Goal: Transaction & Acquisition: Purchase product/service

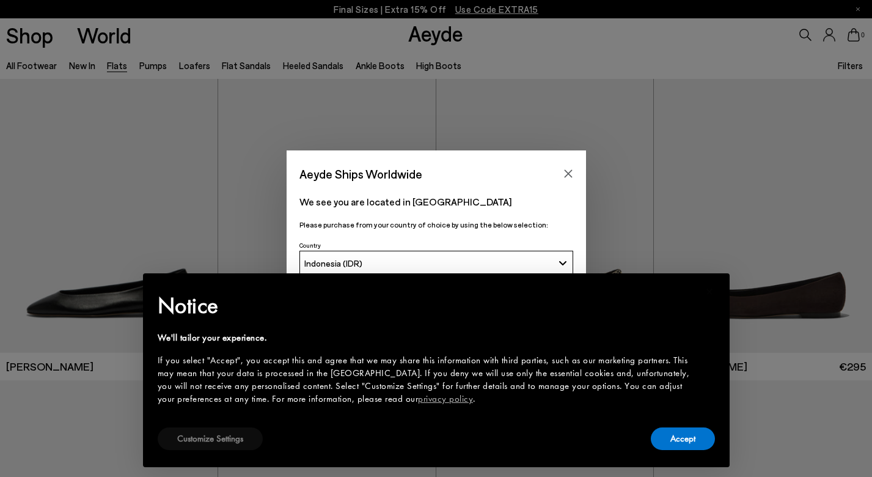
click at [237, 441] on button "Customize Settings" at bounding box center [210, 438] width 105 height 23
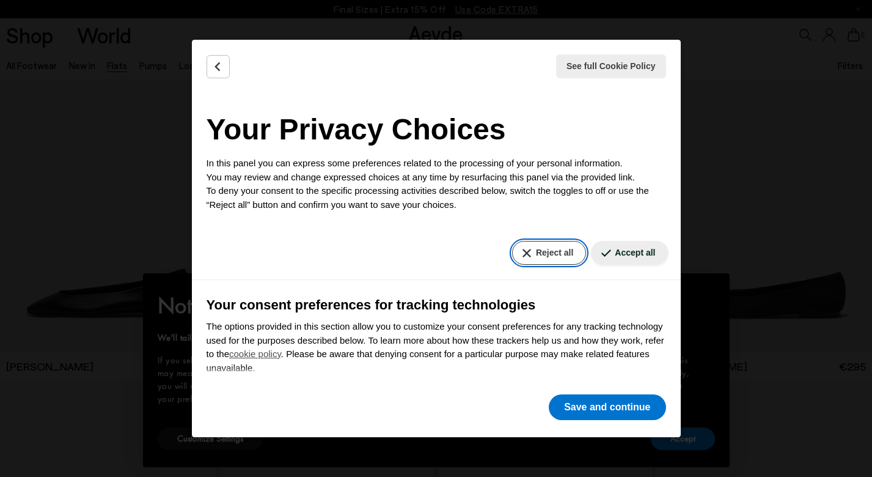
click at [547, 244] on button "Reject all" at bounding box center [549, 253] width 74 height 24
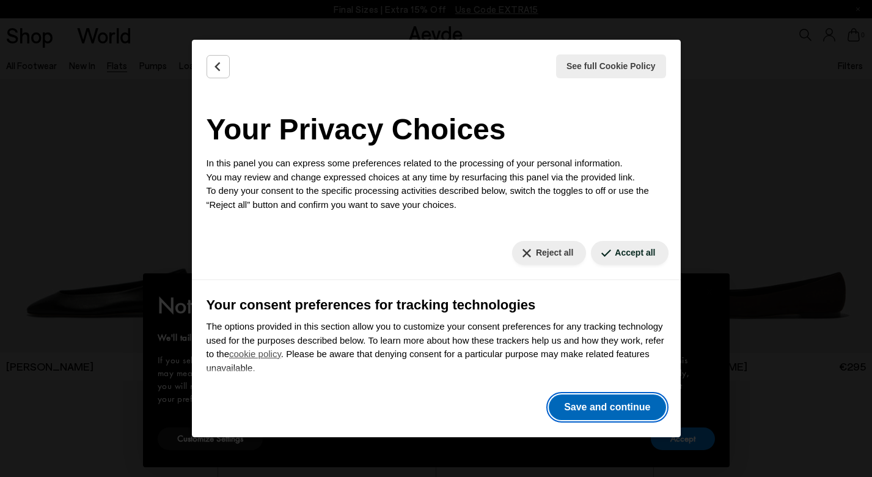
click at [587, 401] on button "Save and continue" at bounding box center [607, 407] width 117 height 26
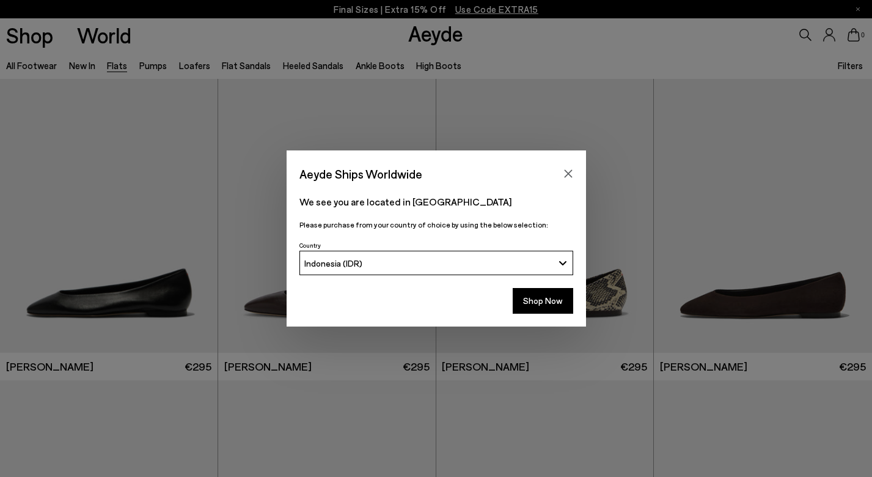
click at [563, 184] on div "Aeyde Ships Worldwide" at bounding box center [436, 167] width 299 height 34
click at [567, 173] on icon "Close" at bounding box center [568, 174] width 8 height 8
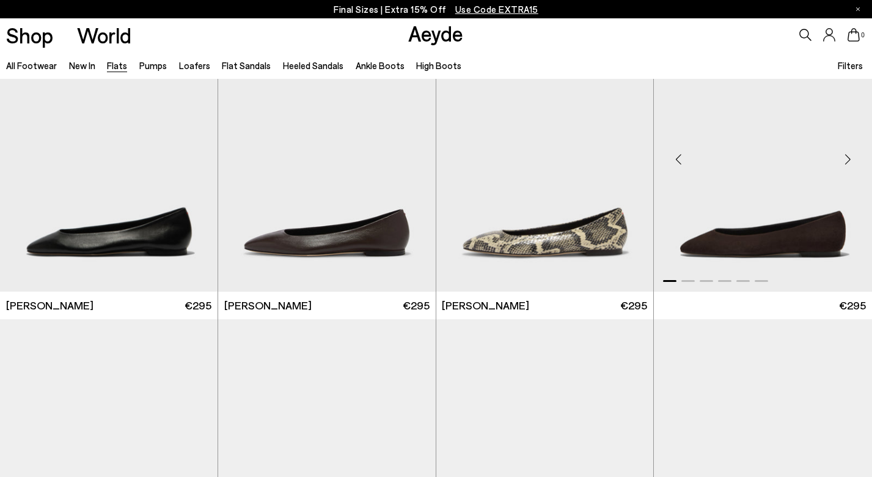
scroll to position [9, 0]
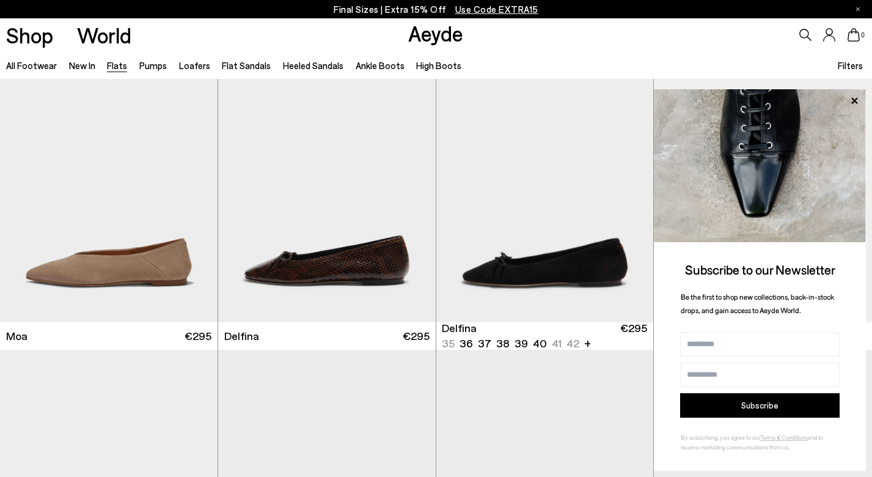
scroll to position [2142, 0]
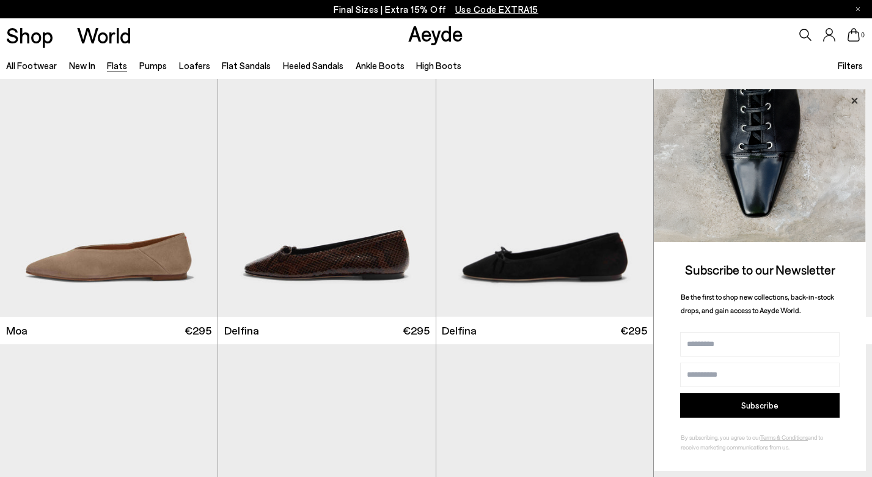
click at [854, 99] on icon at bounding box center [854, 100] width 6 height 6
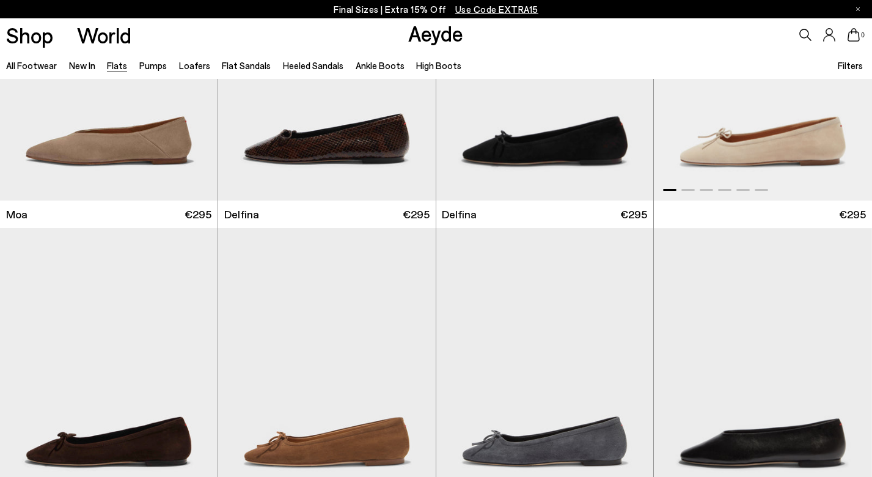
scroll to position [2311, 0]
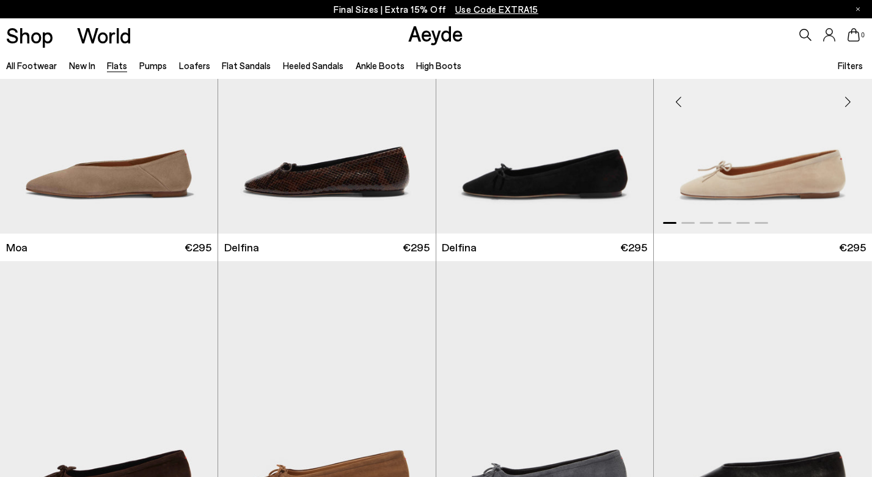
scroll to position [2225, 0]
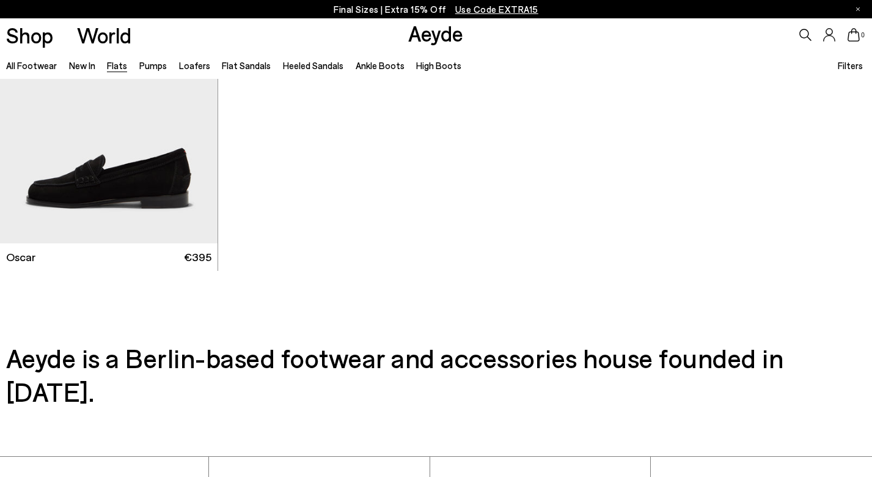
scroll to position [6468, 0]
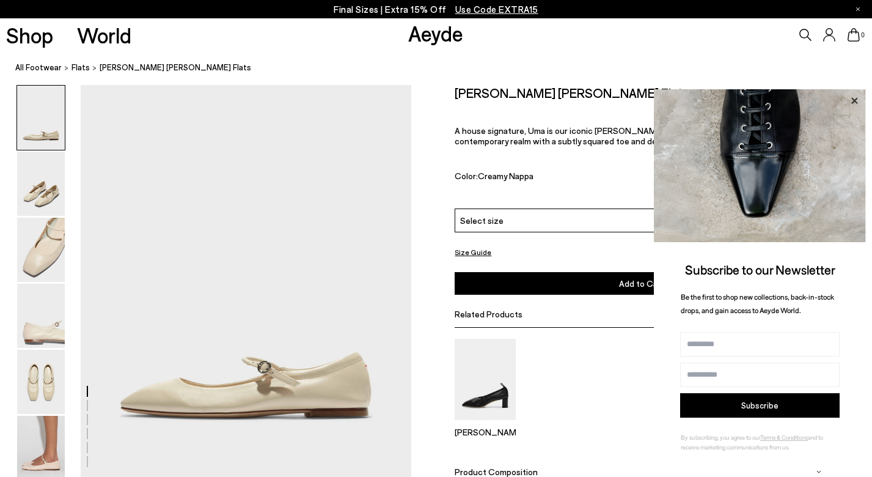
click at [853, 98] on icon at bounding box center [854, 100] width 6 height 6
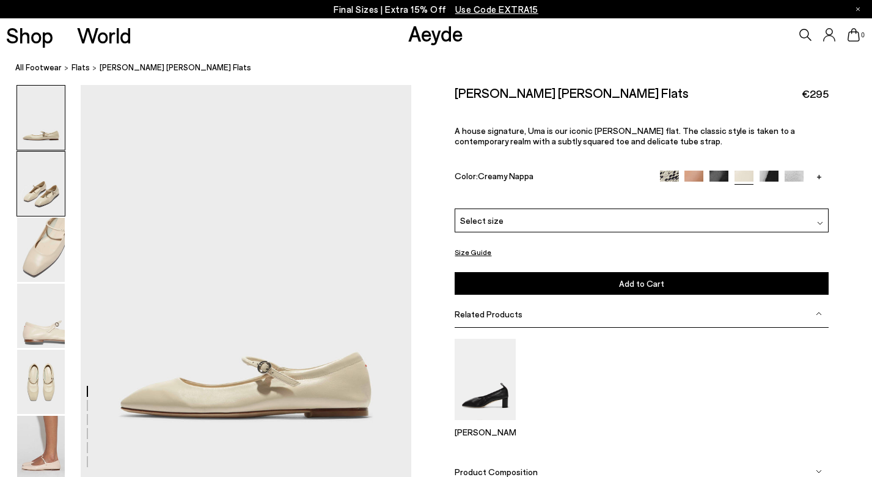
click at [50, 188] on img at bounding box center [41, 184] width 48 height 64
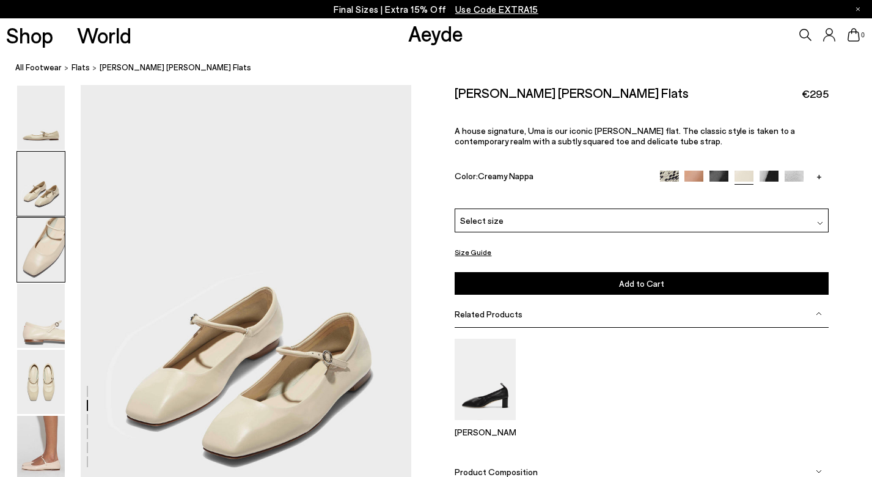
click at [47, 266] on img at bounding box center [41, 250] width 48 height 64
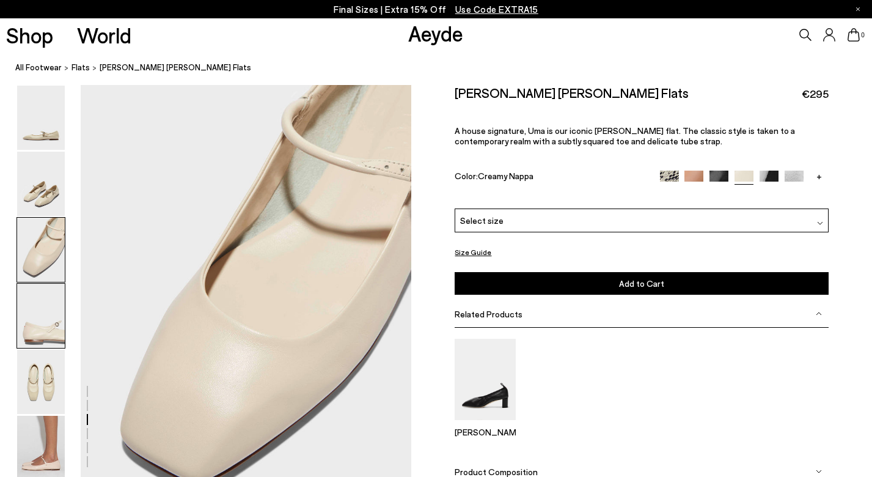
click at [49, 314] on img at bounding box center [41, 316] width 48 height 64
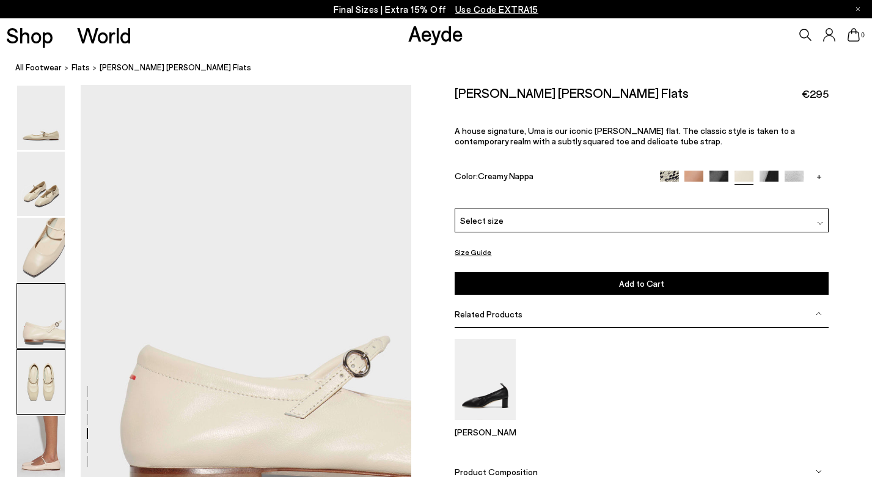
click at [53, 367] on img at bounding box center [41, 382] width 48 height 64
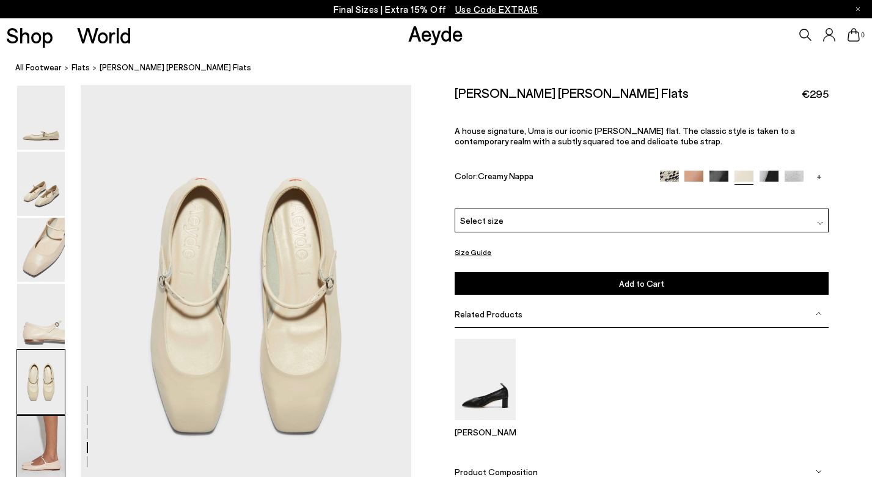
click at [49, 439] on img at bounding box center [41, 448] width 48 height 64
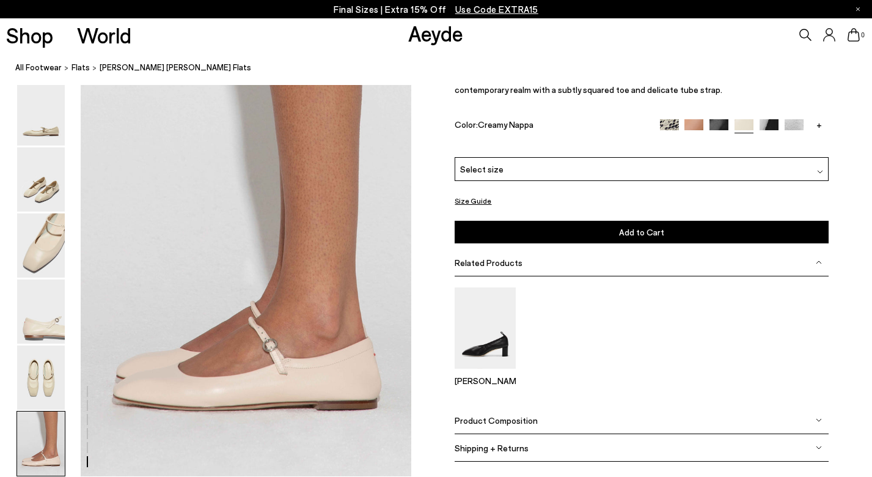
scroll to position [2250, 0]
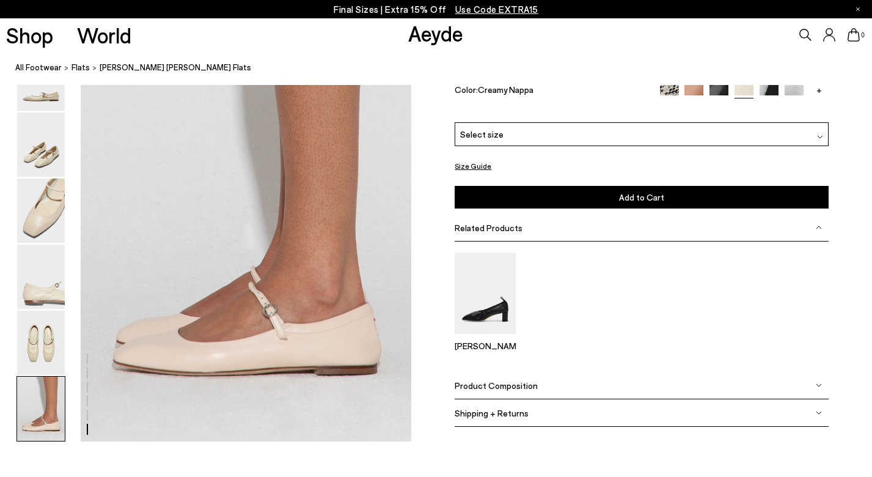
click at [512, 142] on div "Select size" at bounding box center [641, 134] width 373 height 24
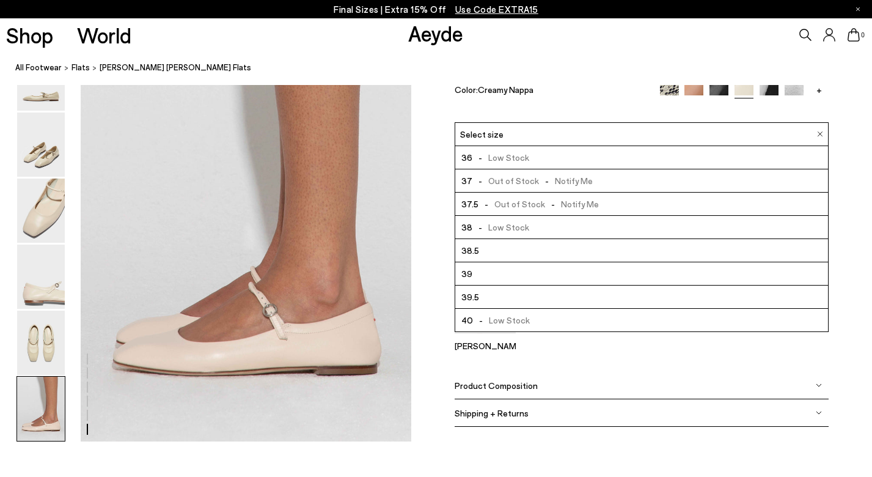
click at [508, 160] on span "- Low Stock" at bounding box center [500, 157] width 57 height 15
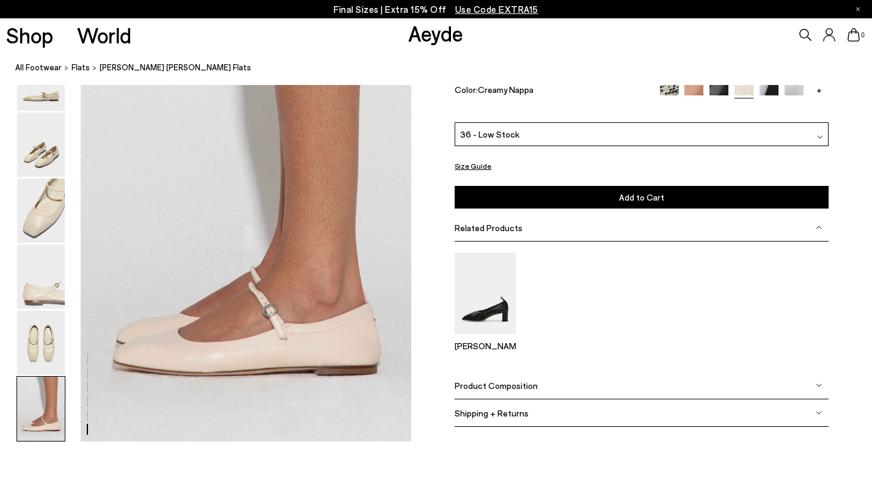
click at [523, 78] on nav "All Footwear Flats Uma Mary-Jane Flats" at bounding box center [443, 68] width 857 height 34
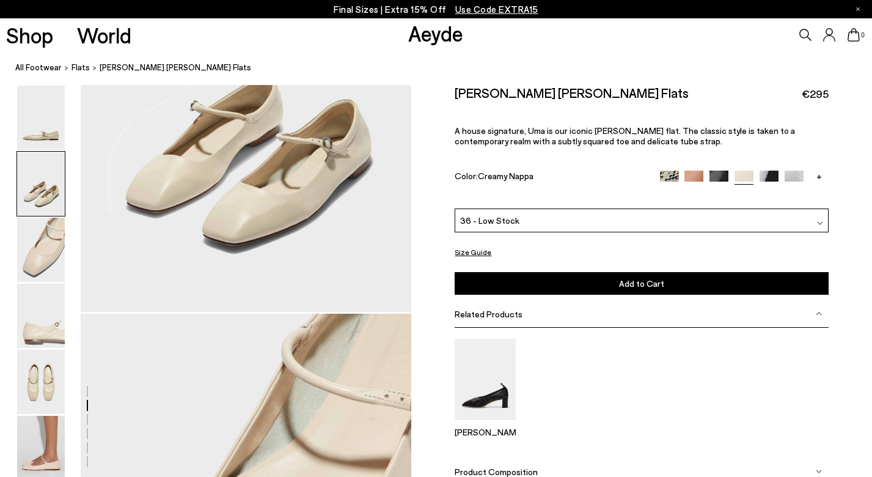
scroll to position [384, 0]
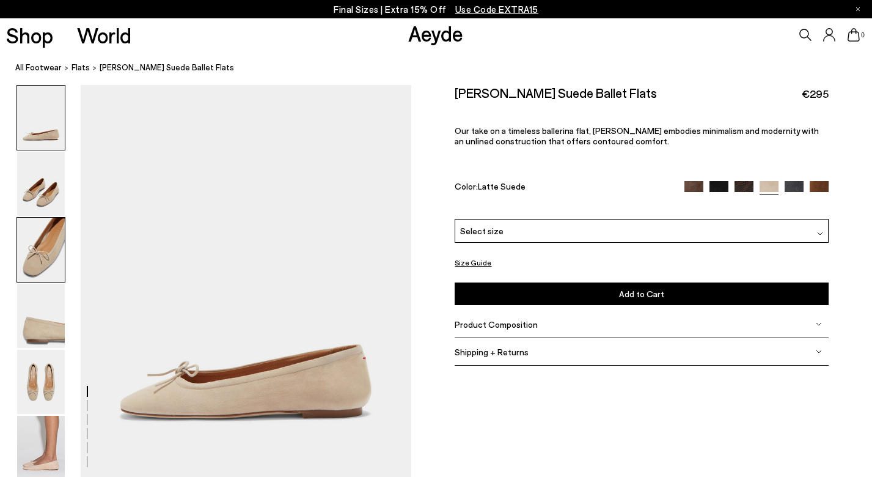
click at [42, 241] on img at bounding box center [41, 250] width 48 height 64
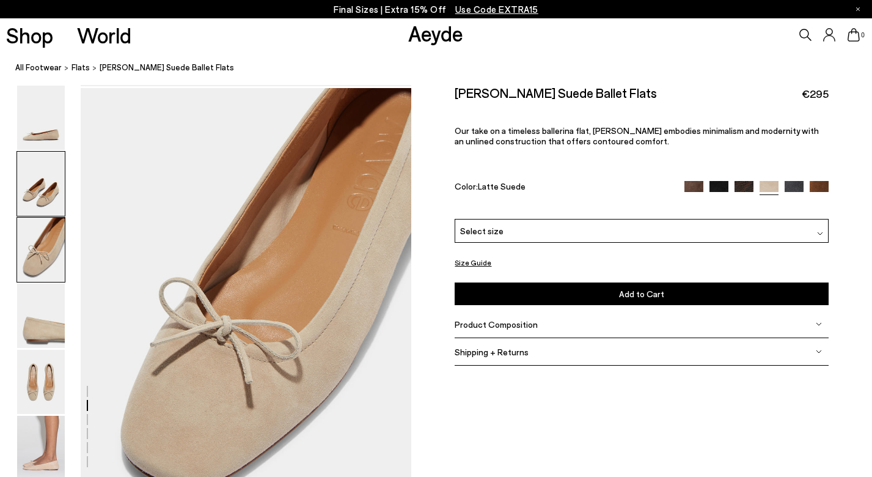
scroll to position [837, 0]
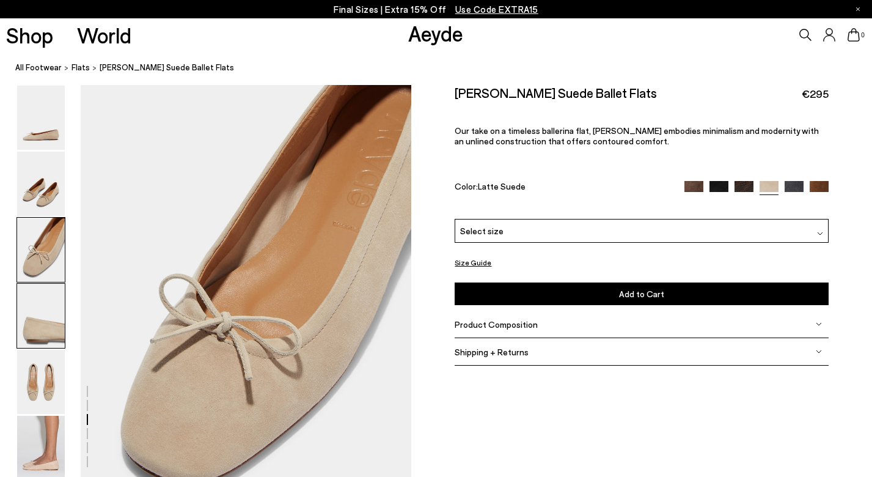
click at [40, 336] on img at bounding box center [41, 316] width 48 height 64
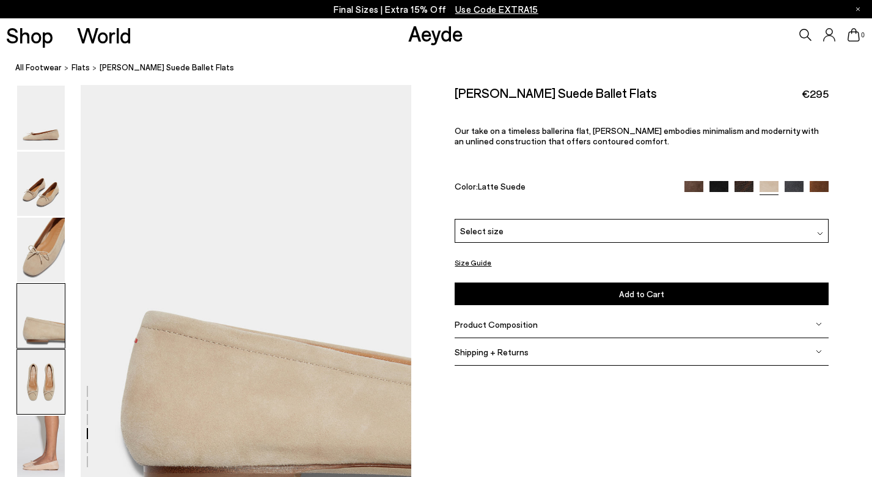
click at [42, 371] on img at bounding box center [41, 382] width 48 height 64
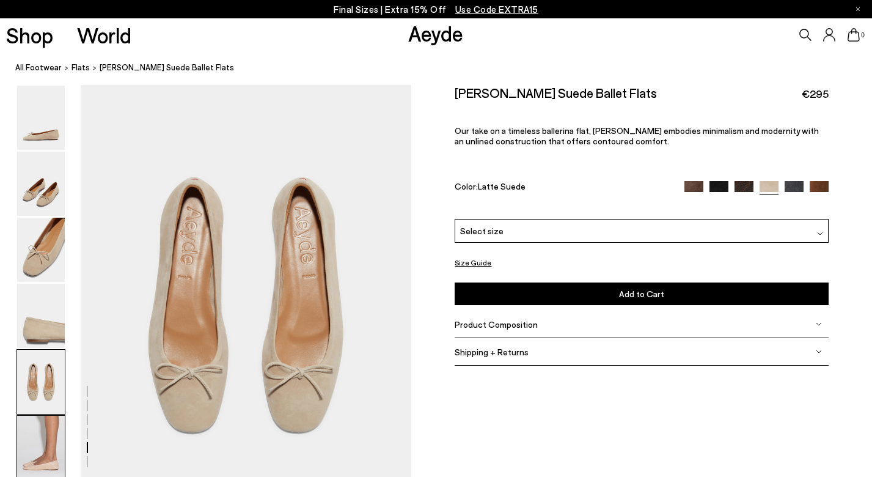
click at [44, 425] on img at bounding box center [41, 448] width 48 height 64
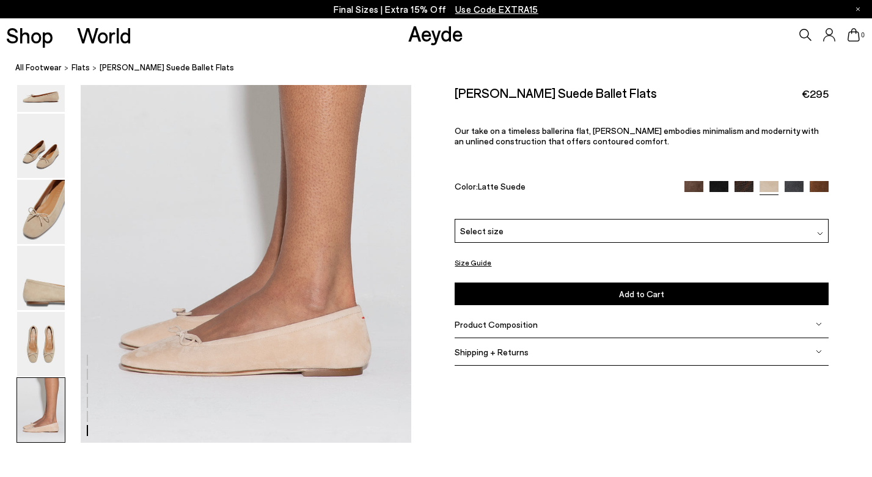
scroll to position [2250, 0]
click at [554, 219] on div "Select size" at bounding box center [641, 231] width 373 height 24
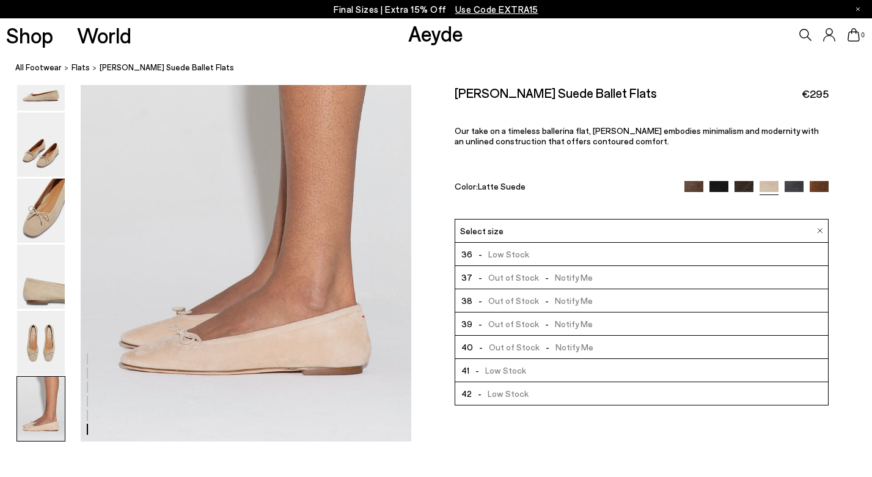
click at [552, 243] on li "36 - Low Stock" at bounding box center [641, 254] width 372 height 23
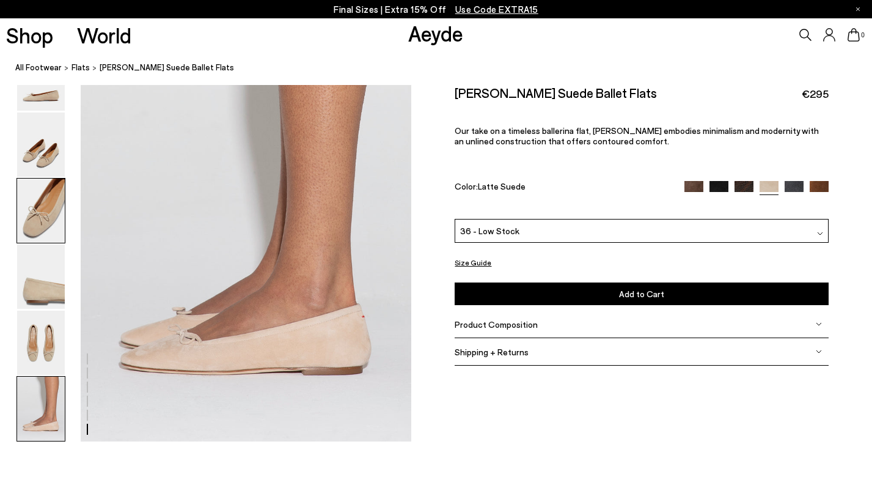
click at [45, 220] on img at bounding box center [41, 210] width 48 height 64
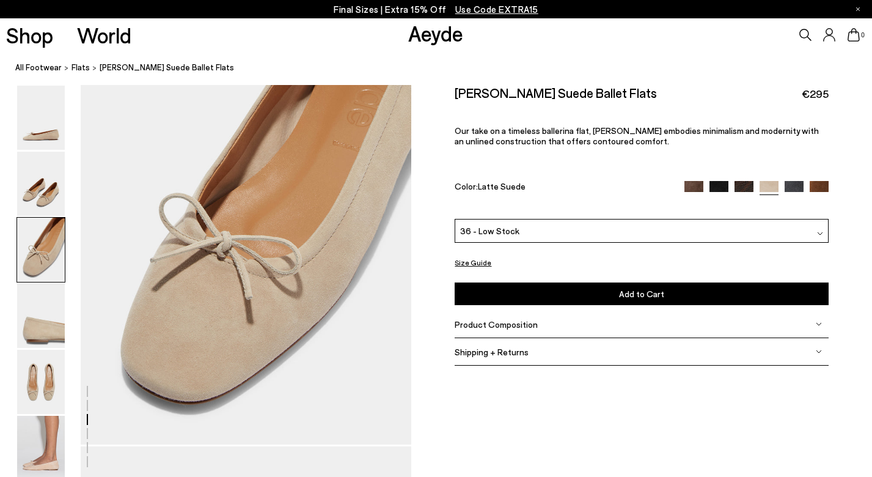
scroll to position [837, 0]
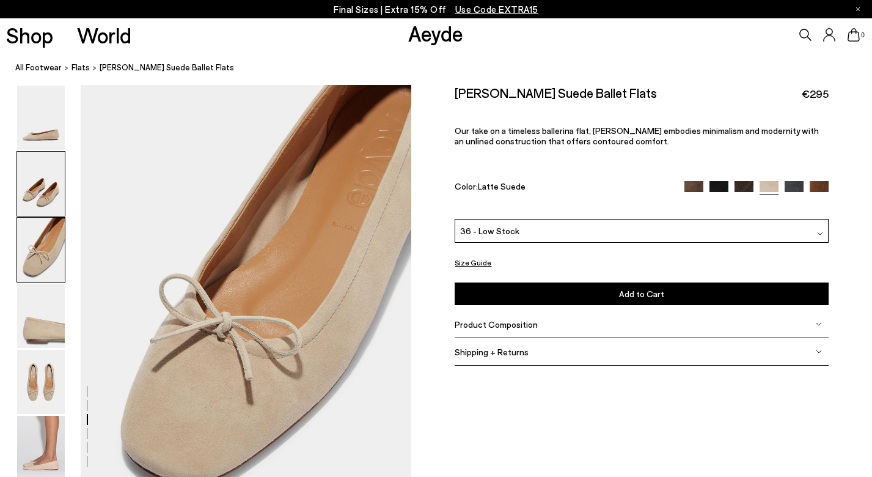
click at [45, 192] on img at bounding box center [41, 184] width 48 height 64
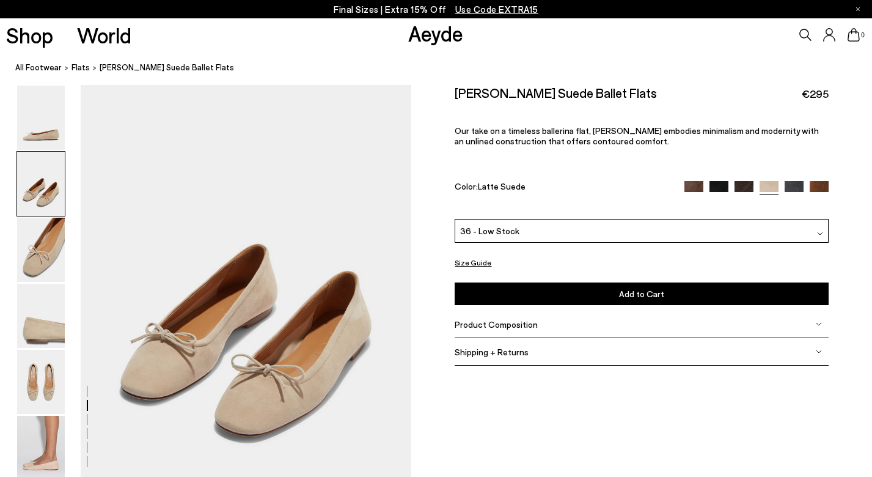
scroll to position [395, 0]
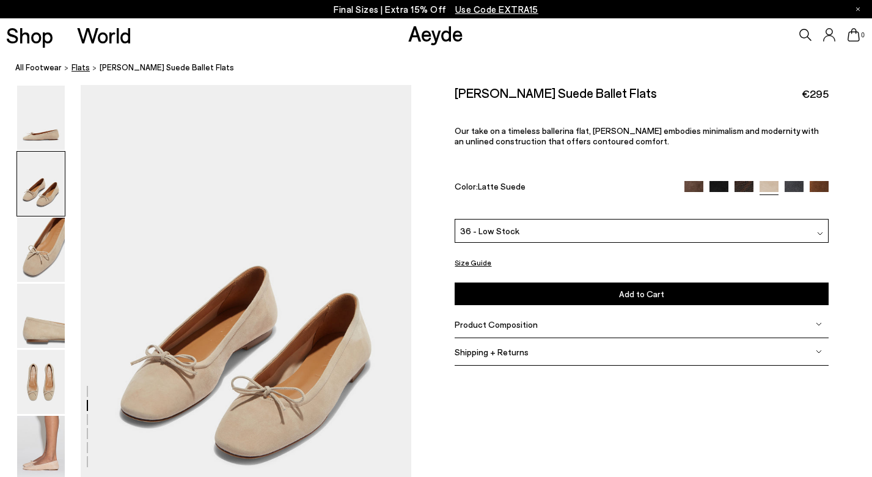
click at [76, 67] on span "Flats" at bounding box center [81, 67] width 18 height 10
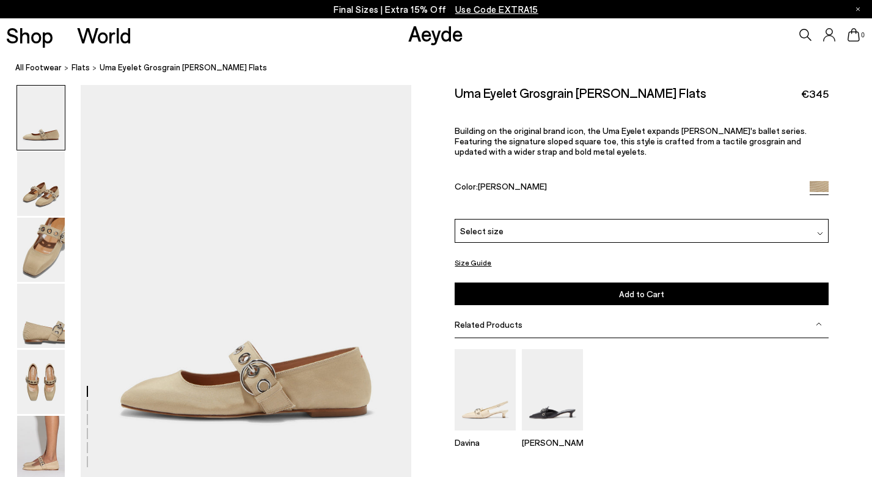
click at [430, 235] on div "Size Guide Shoes Belt Our shoes come in European sizing. The easiest way to mea…" at bounding box center [641, 311] width 461 height 453
click at [40, 179] on img at bounding box center [41, 184] width 48 height 64
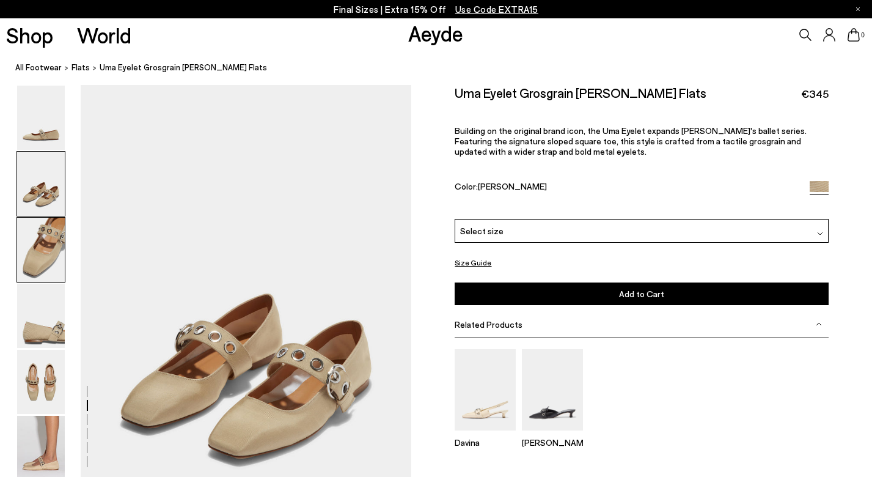
click at [37, 260] on img at bounding box center [41, 250] width 48 height 64
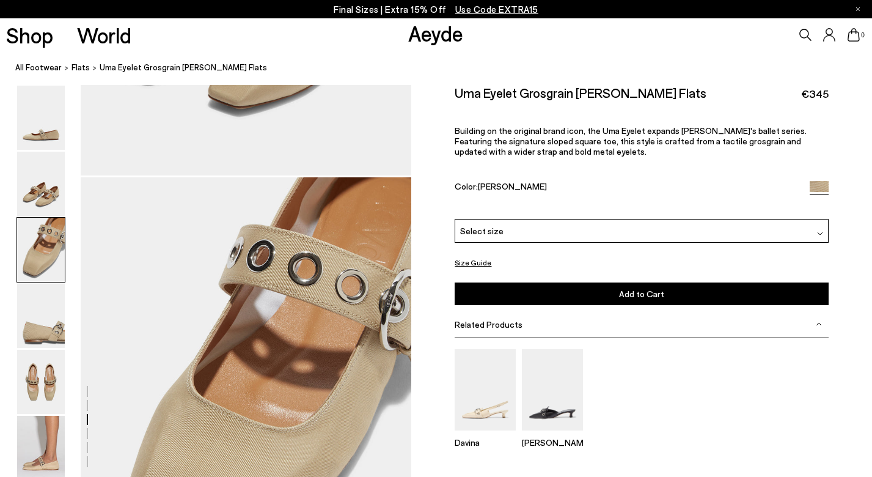
scroll to position [837, 0]
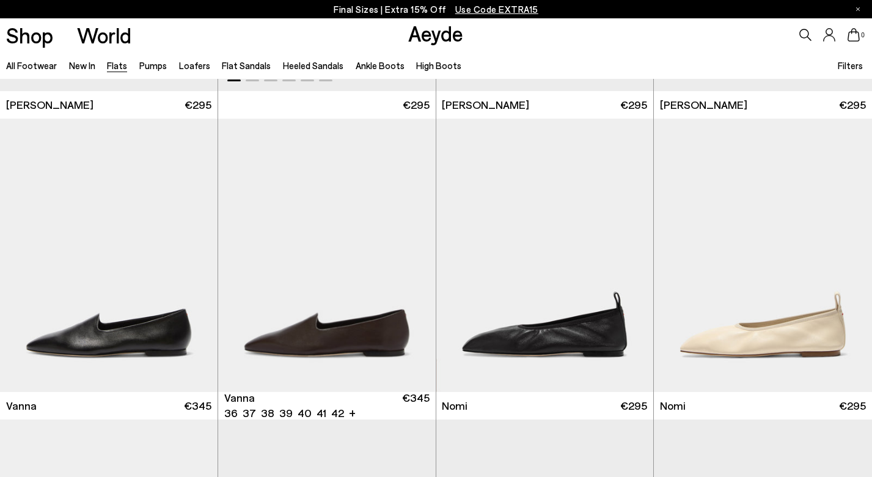
scroll to position [267, 0]
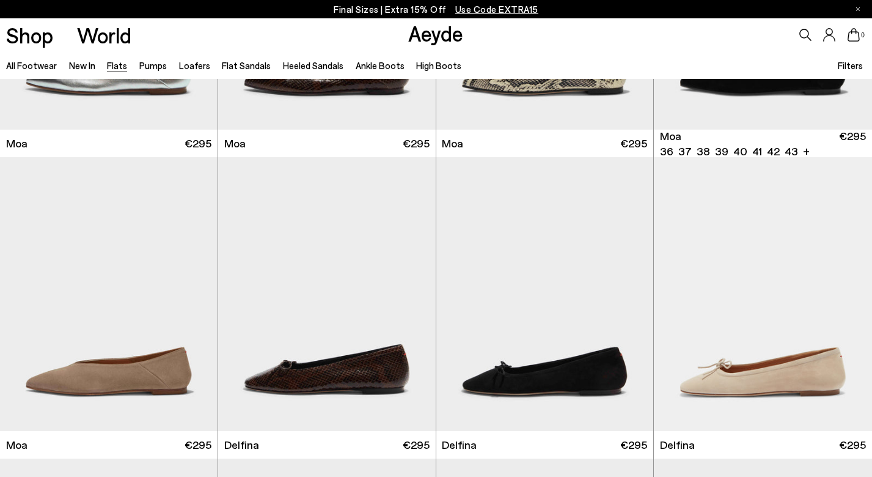
scroll to position [2168, 0]
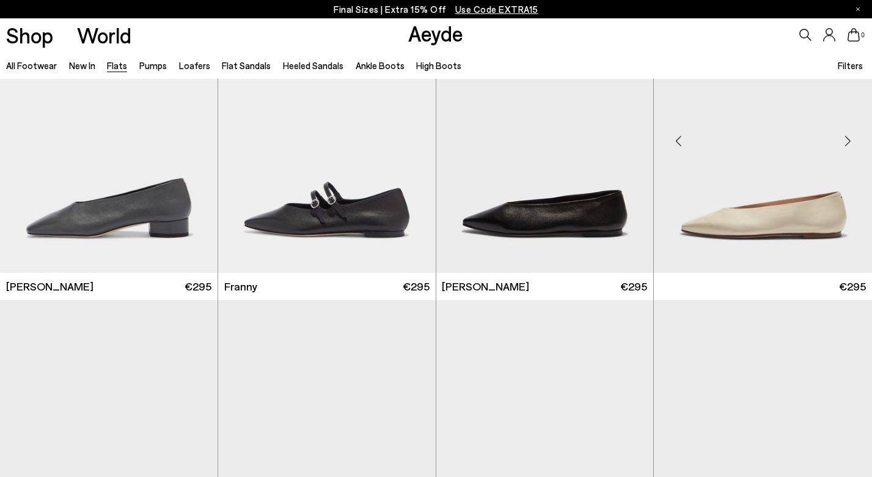
scroll to position [3382, 0]
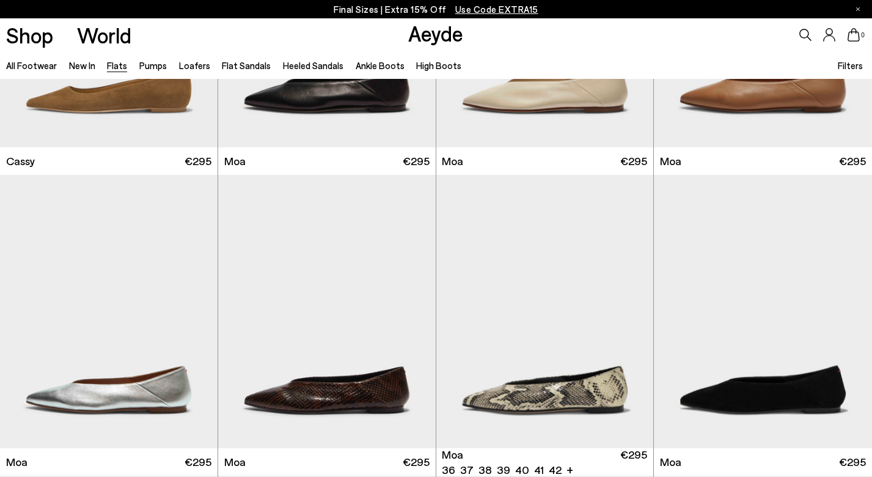
scroll to position [1939, 0]
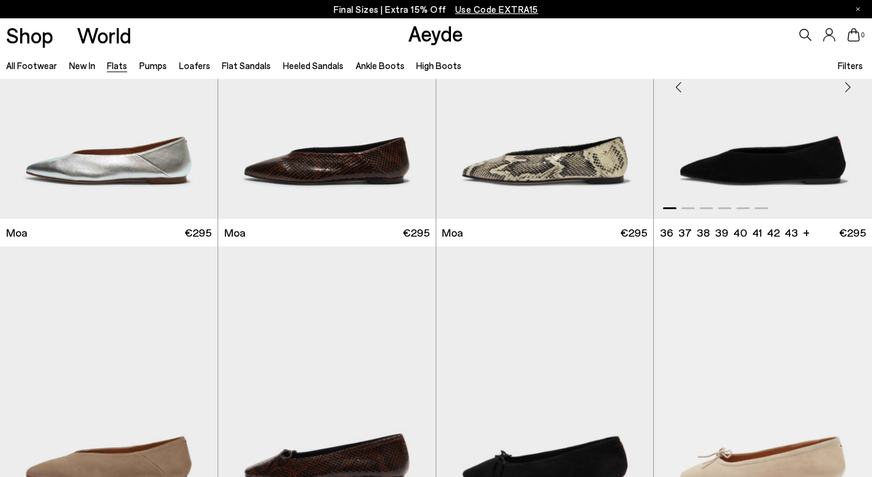
click at [743, 169] on img "1 / 6" at bounding box center [763, 82] width 218 height 273
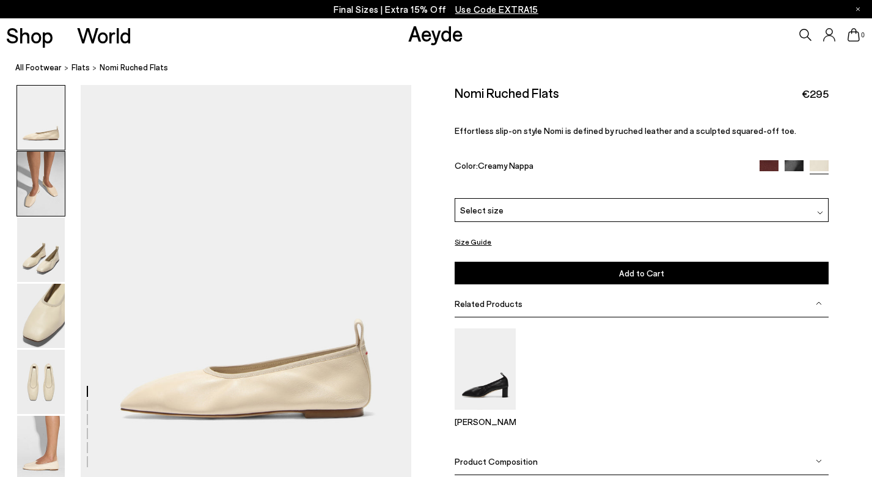
click at [57, 175] on img at bounding box center [41, 184] width 48 height 64
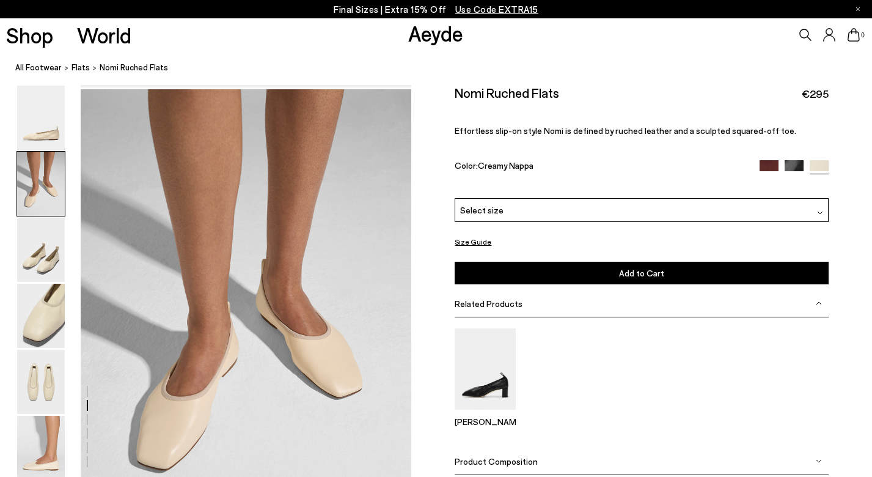
scroll to position [395, 0]
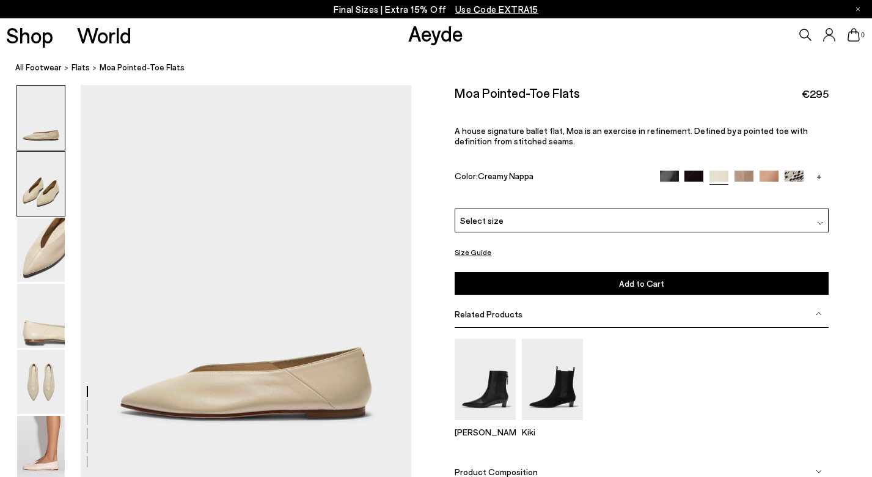
click at [39, 199] on img at bounding box center [41, 184] width 48 height 64
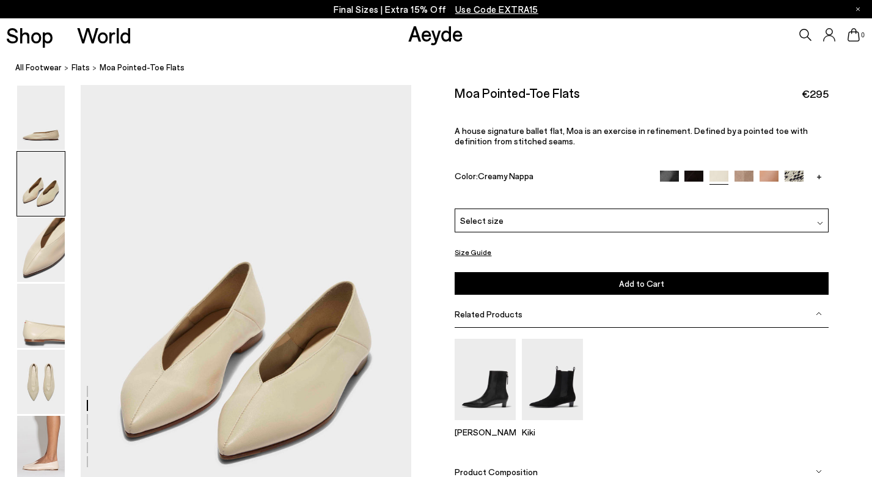
scroll to position [395, 0]
click at [47, 427] on img at bounding box center [41, 448] width 48 height 64
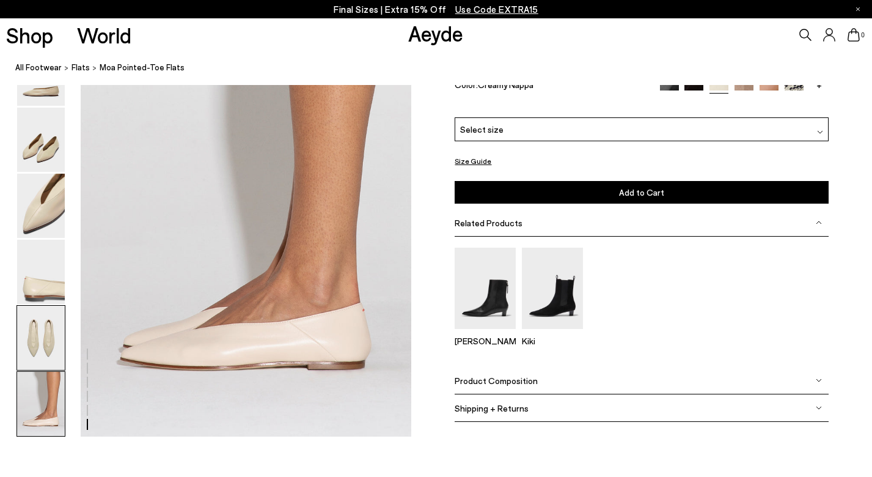
click at [43, 346] on img at bounding box center [41, 338] width 48 height 64
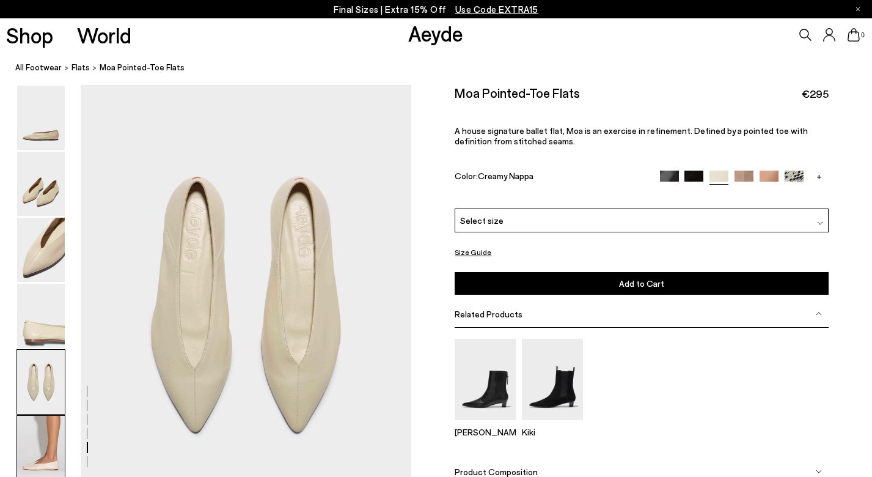
scroll to position [1723, 0]
click at [46, 451] on img at bounding box center [41, 448] width 48 height 64
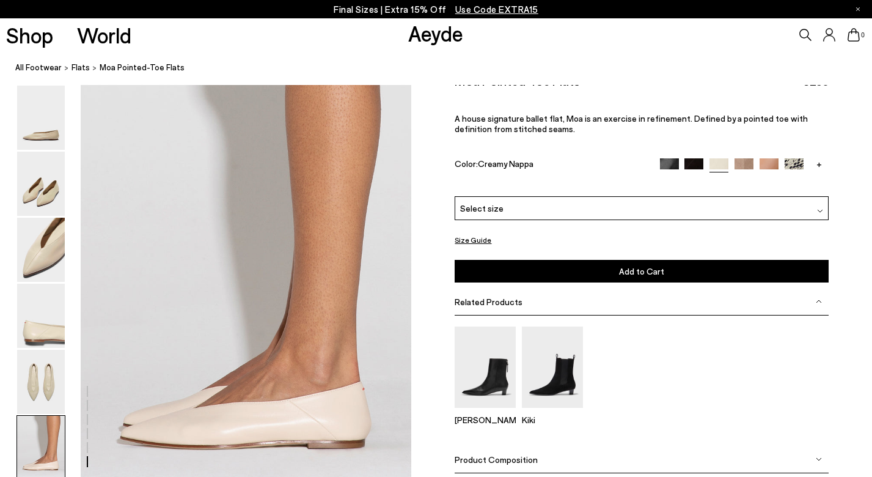
scroll to position [2135, 0]
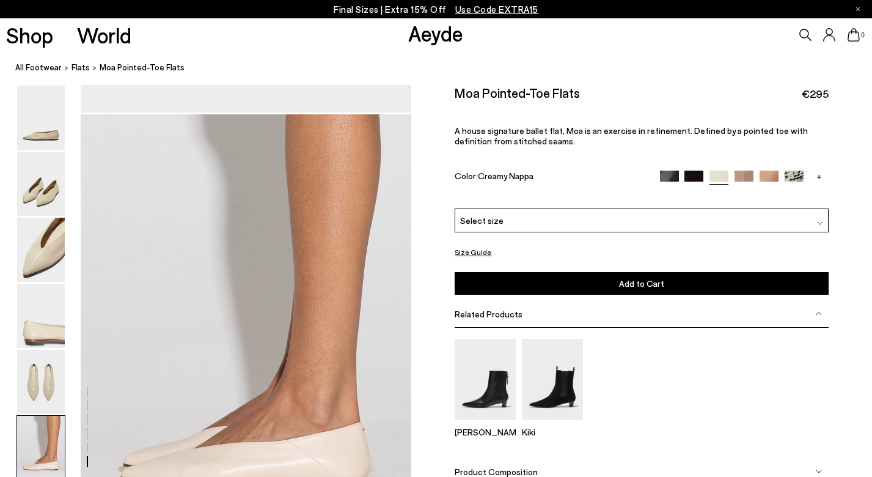
click at [477, 214] on span "Select size" at bounding box center [481, 220] width 43 height 13
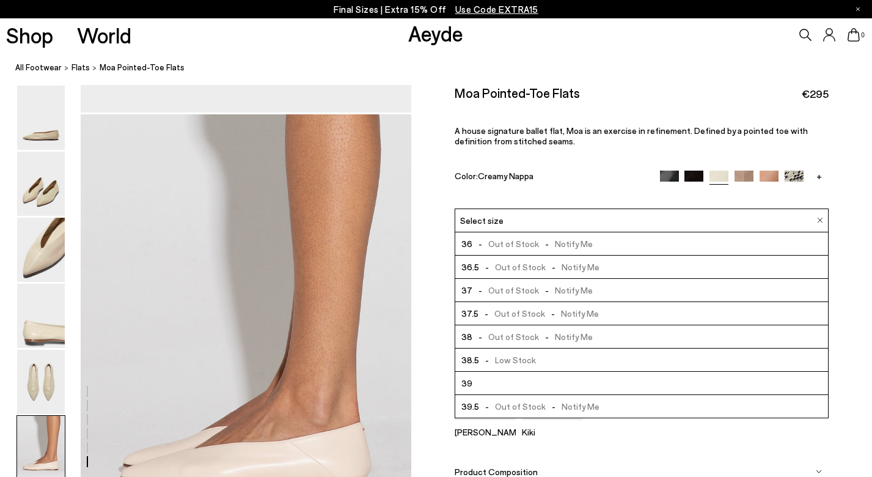
click at [479, 238] on span "-" at bounding box center [480, 243] width 16 height 10
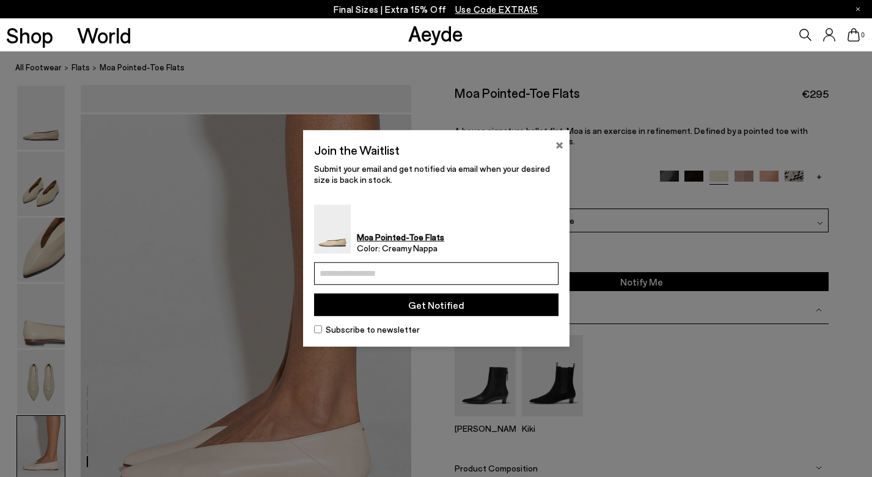
click at [557, 145] on button "×" at bounding box center [560, 143] width 8 height 15
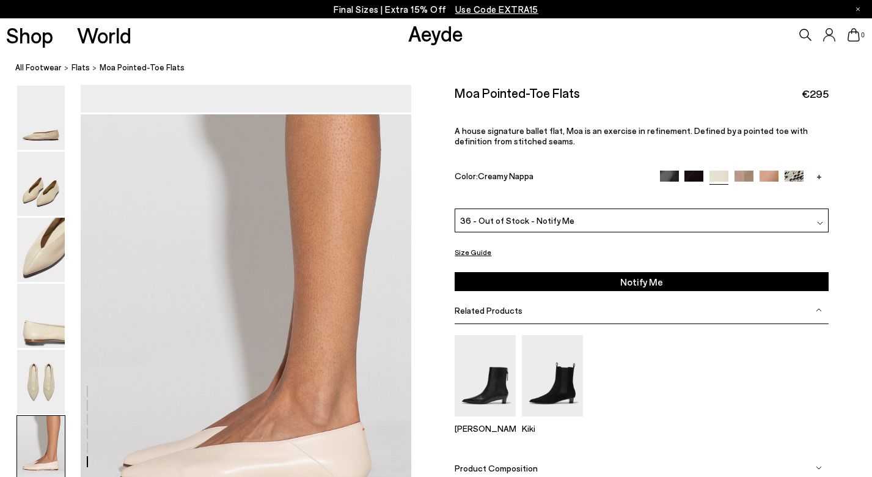
click at [744, 171] on img at bounding box center [744, 180] width 19 height 19
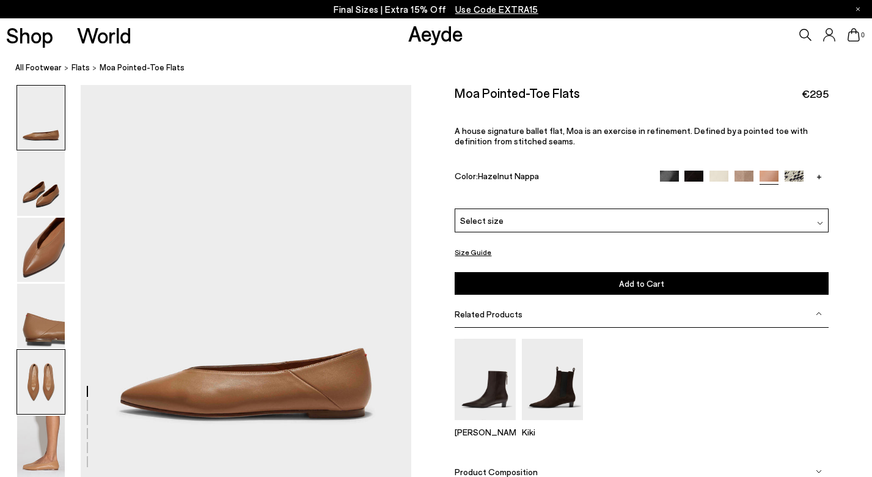
click at [43, 385] on img at bounding box center [41, 382] width 48 height 64
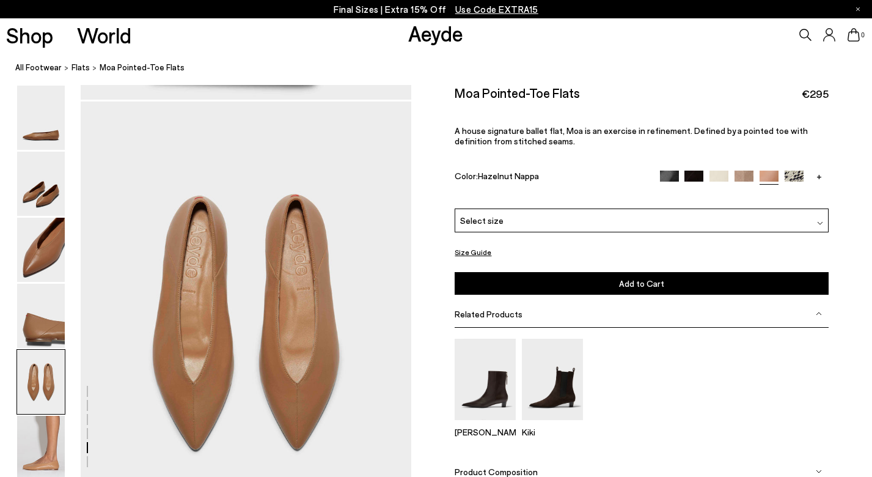
scroll to position [1723, 0]
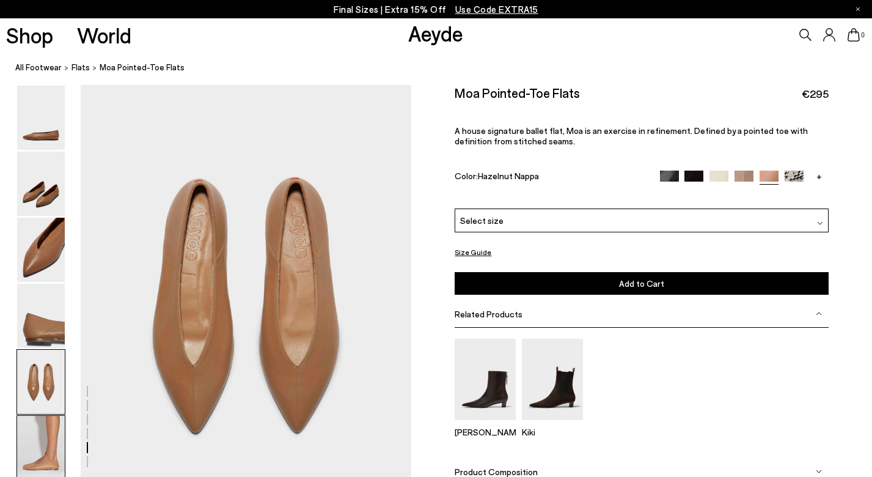
click at [45, 428] on img at bounding box center [41, 448] width 48 height 64
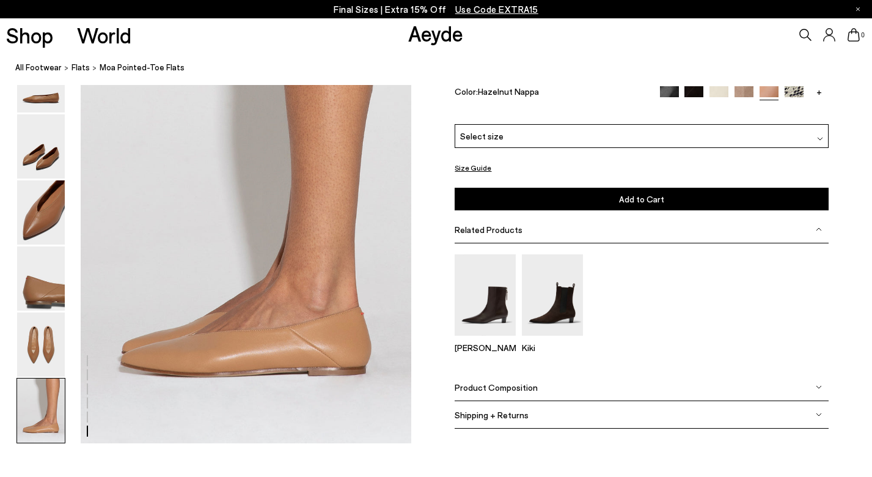
scroll to position [2250, 0]
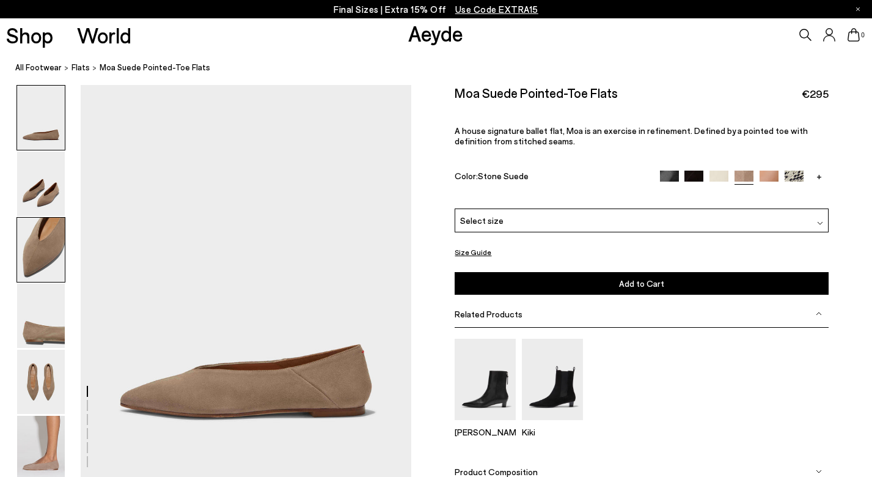
click at [44, 270] on img at bounding box center [41, 250] width 48 height 64
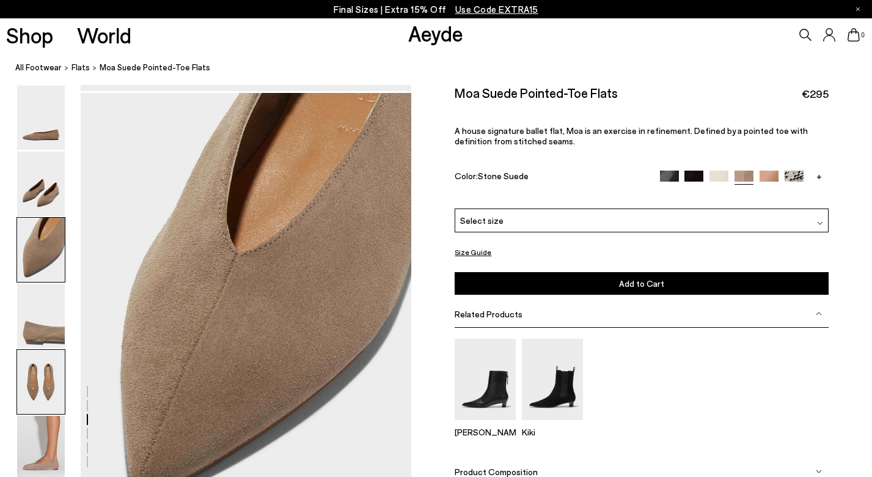
scroll to position [837, 0]
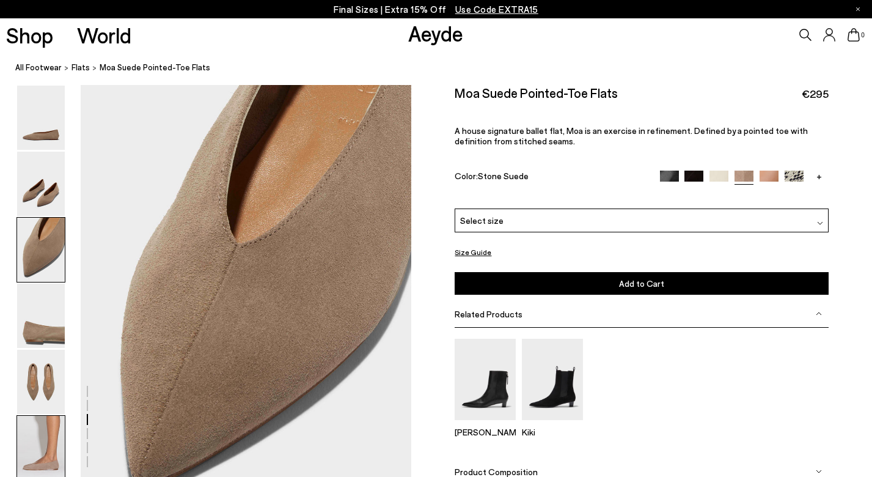
click at [50, 436] on img at bounding box center [41, 448] width 48 height 64
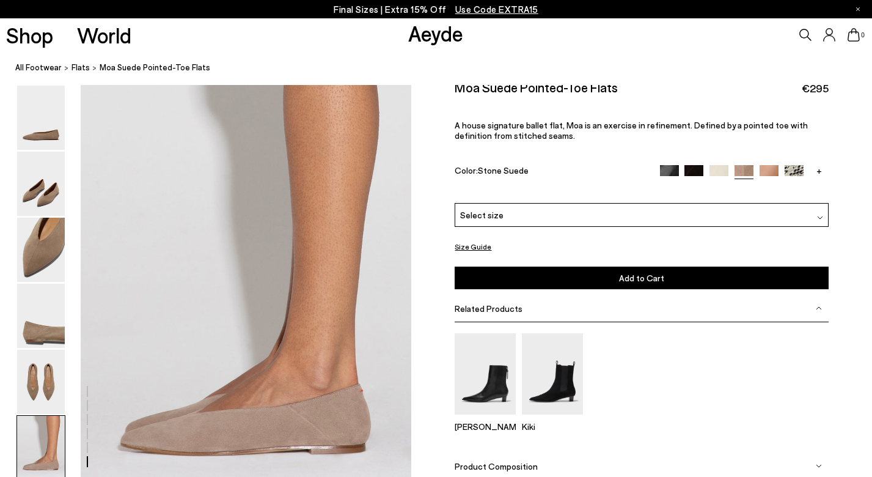
scroll to position [2250, 0]
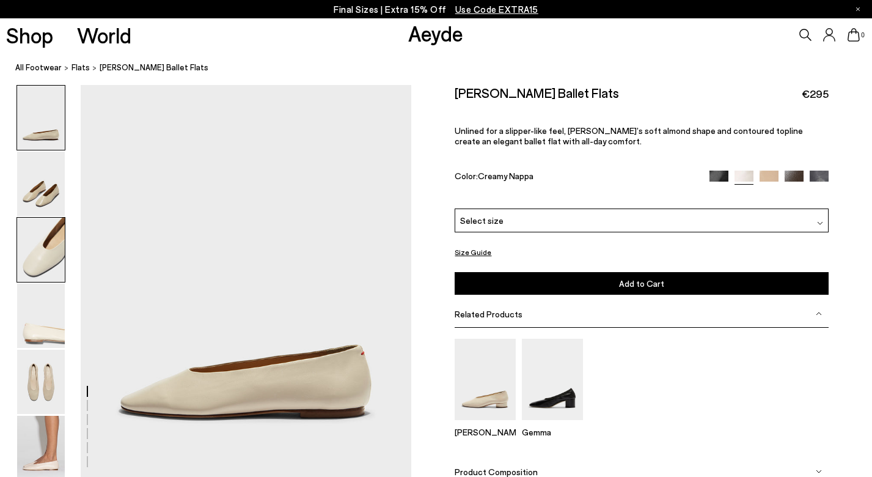
click at [48, 217] on div at bounding box center [41, 249] width 49 height 65
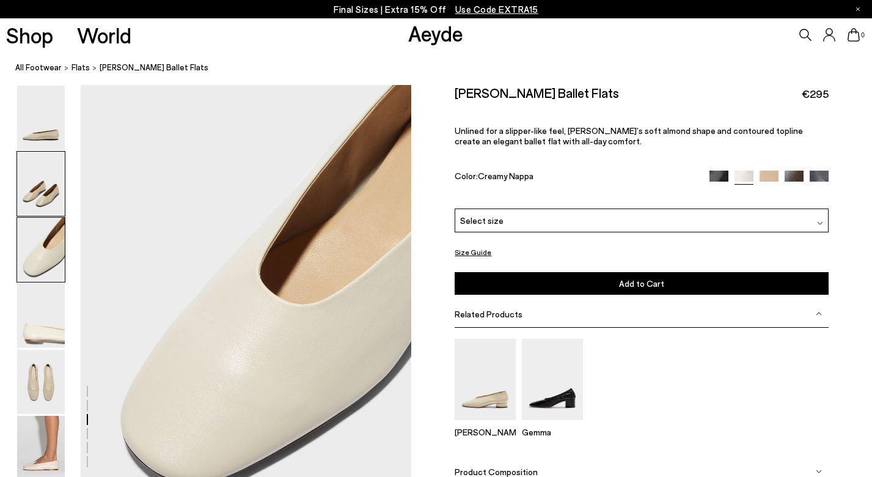
click at [51, 185] on img at bounding box center [41, 184] width 48 height 64
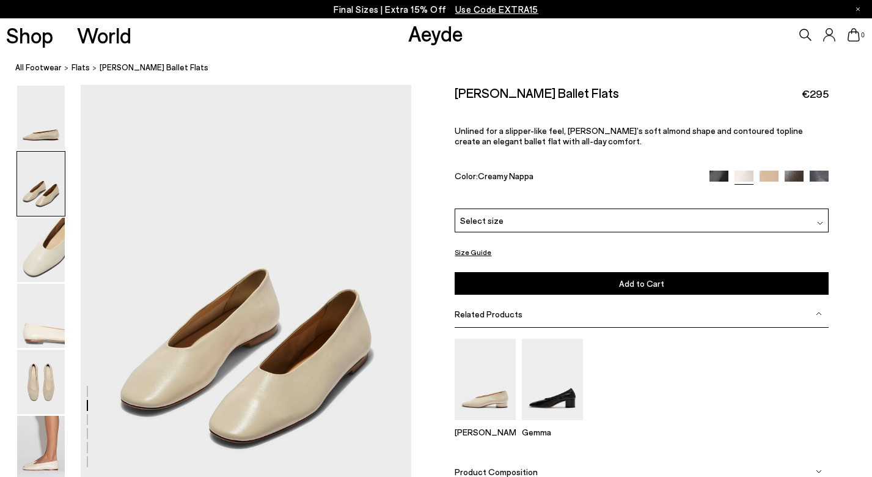
scroll to position [395, 0]
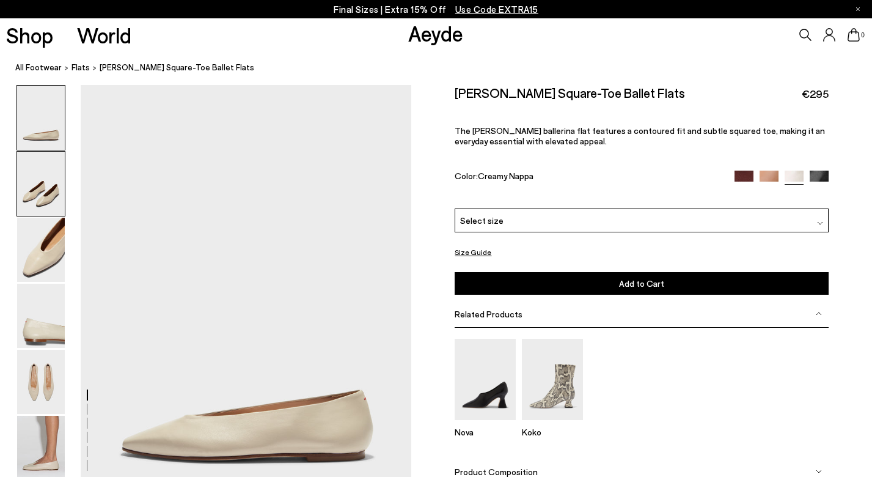
click at [43, 194] on img at bounding box center [41, 184] width 48 height 64
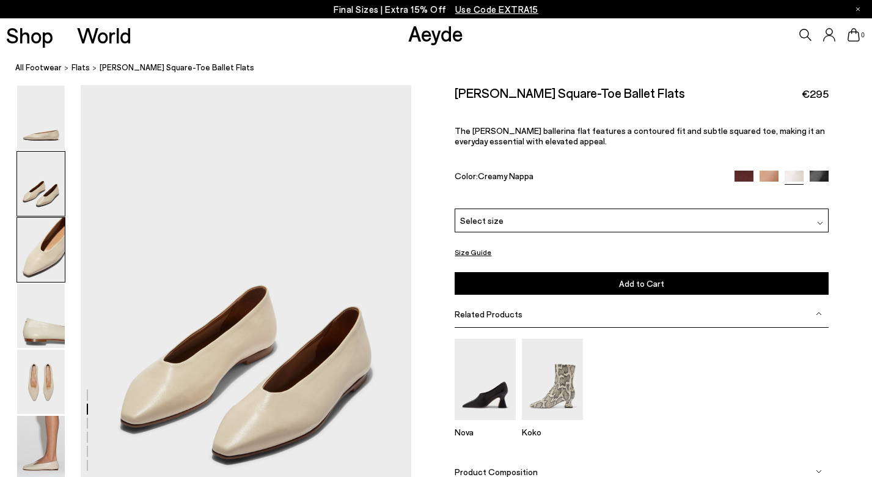
click at [40, 250] on img at bounding box center [41, 250] width 48 height 64
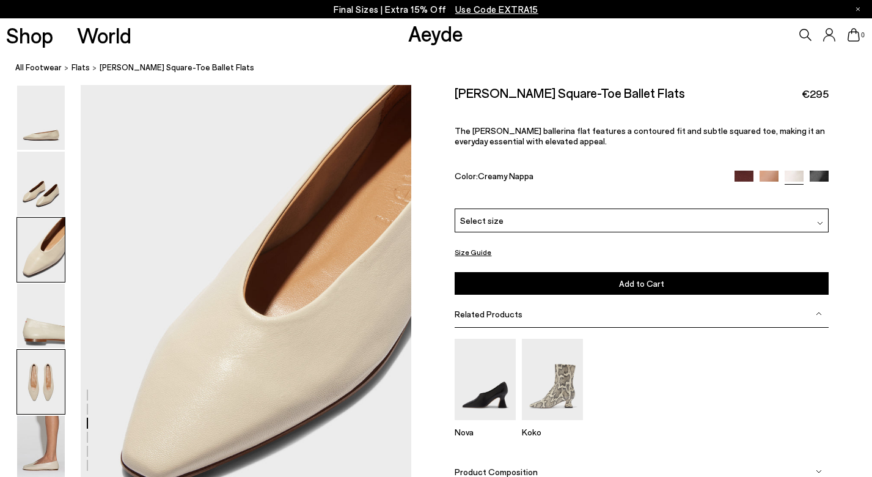
click at [45, 403] on img at bounding box center [41, 382] width 48 height 64
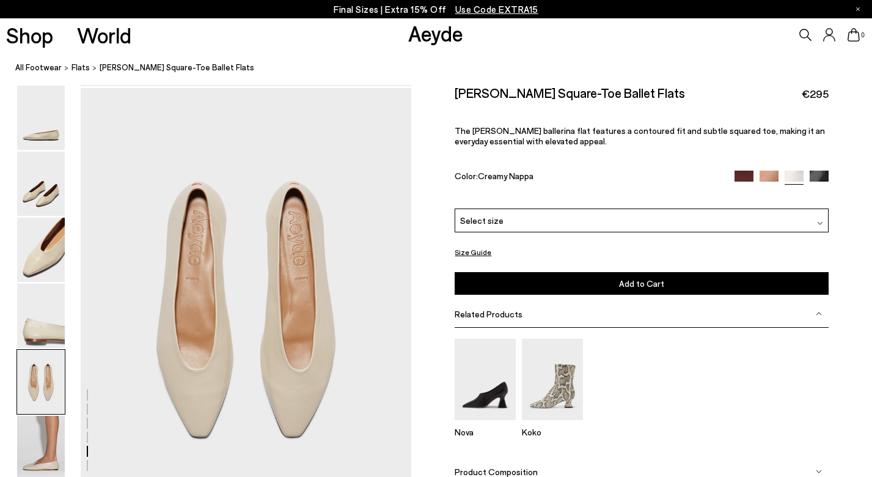
scroll to position [1772, 0]
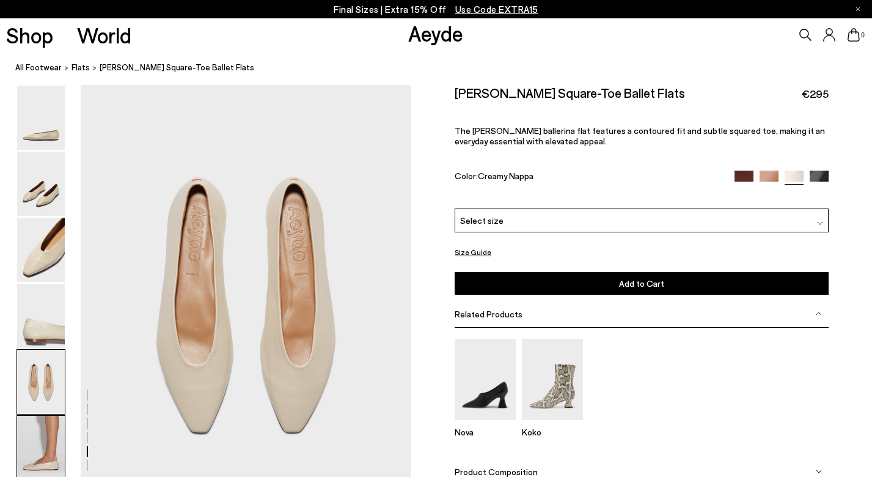
click at [44, 442] on img at bounding box center [41, 448] width 48 height 64
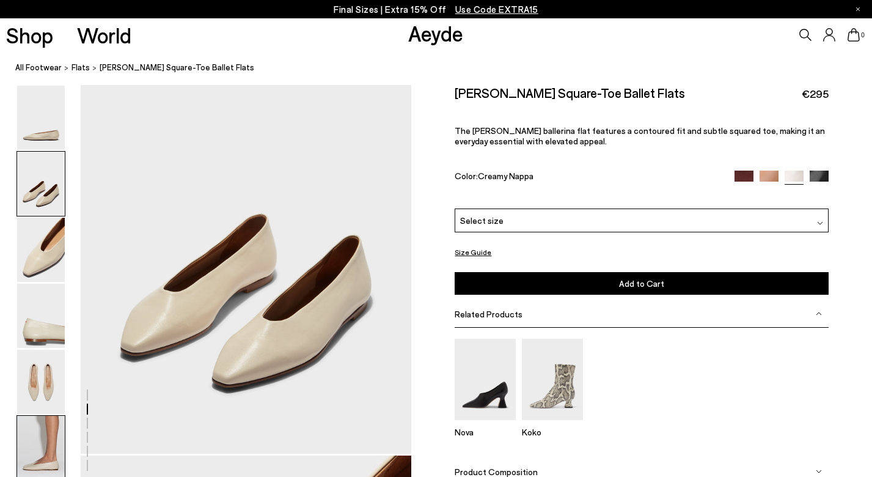
scroll to position [0, 0]
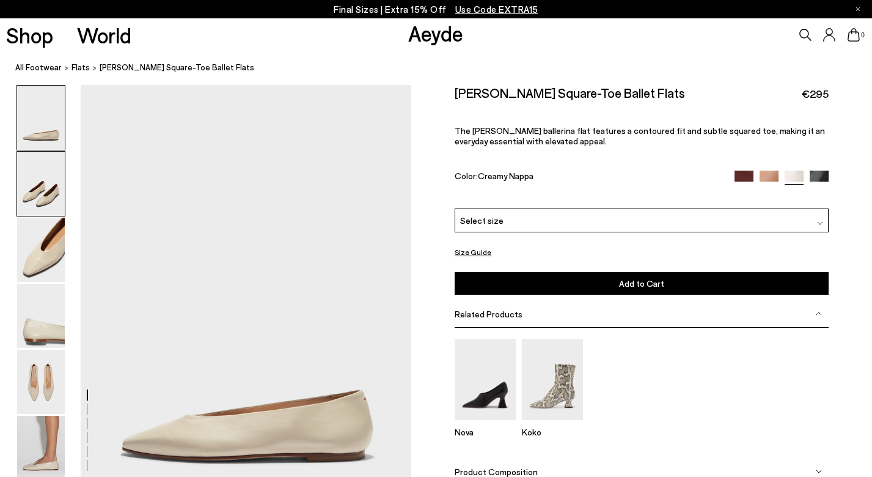
click at [48, 188] on img at bounding box center [41, 184] width 48 height 64
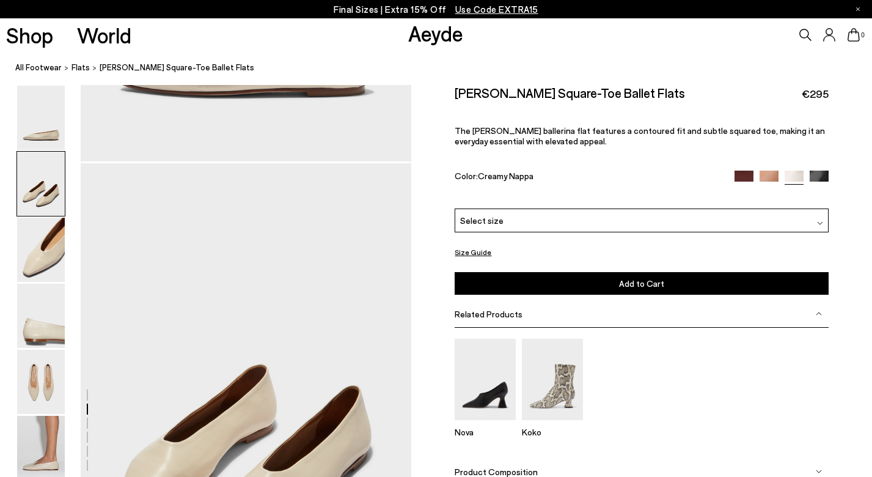
scroll to position [444, 0]
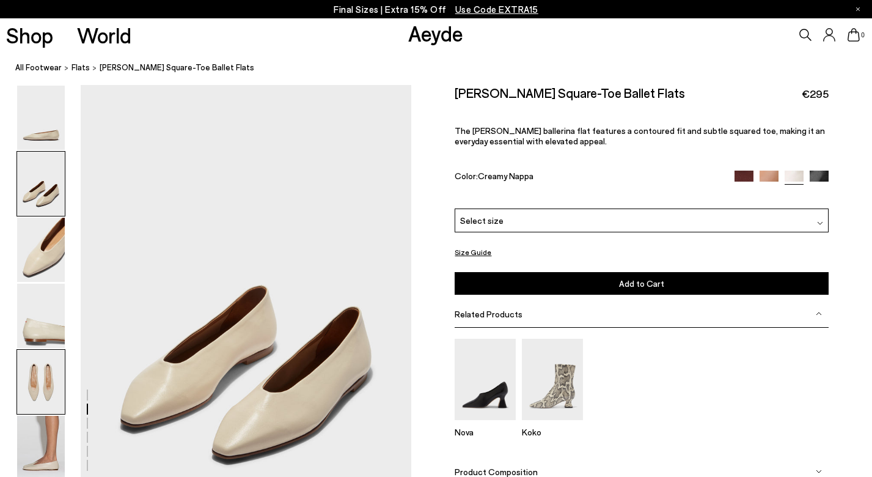
click at [37, 383] on img at bounding box center [41, 382] width 48 height 64
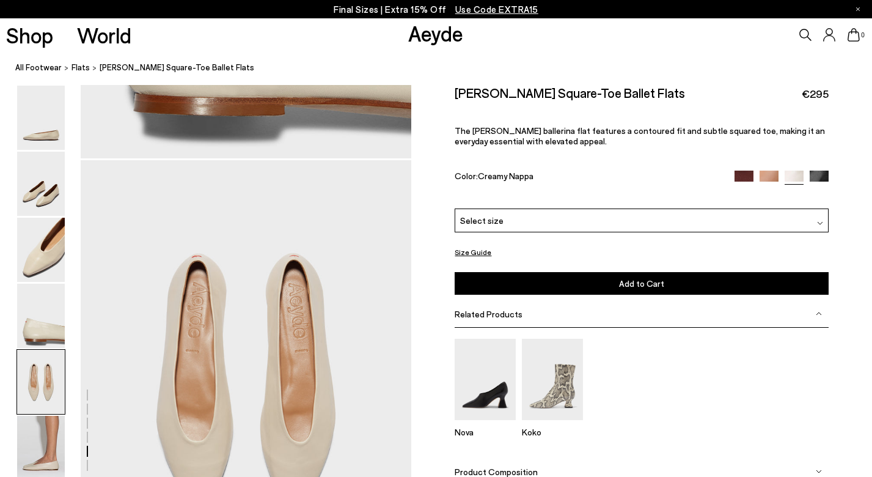
scroll to position [1772, 0]
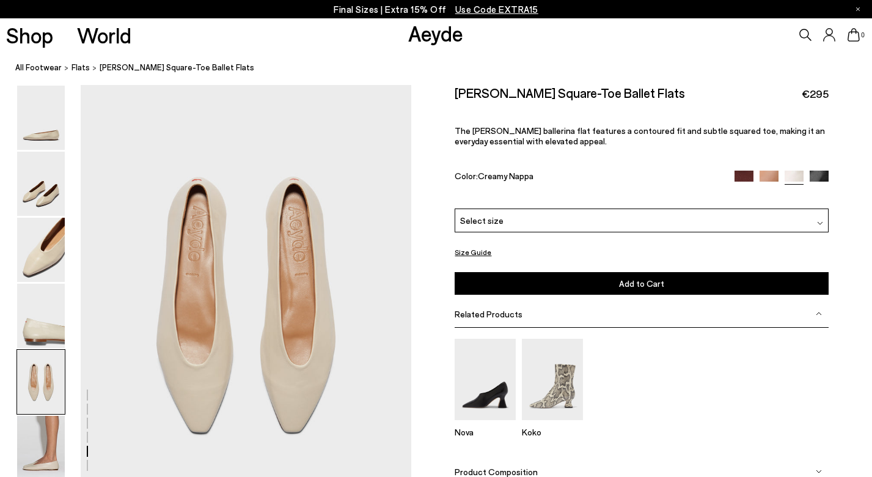
click at [483, 208] on div "Select size" at bounding box center [641, 220] width 373 height 24
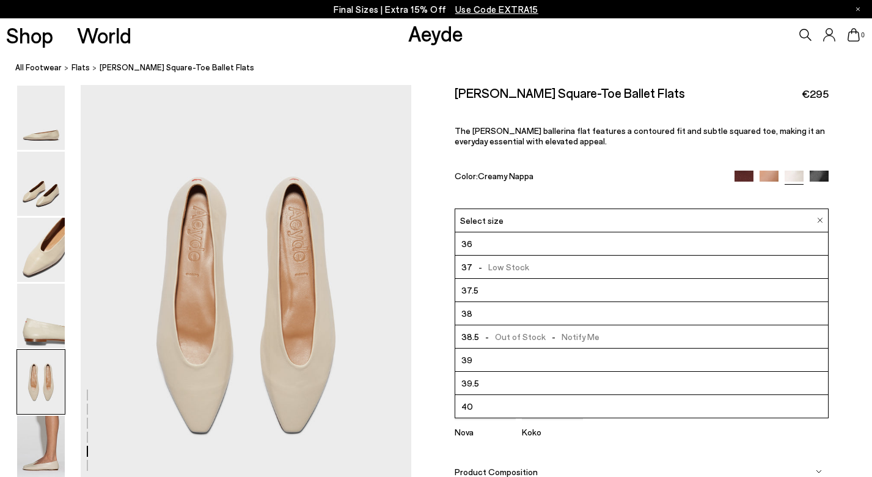
click at [472, 232] on li "36" at bounding box center [641, 243] width 372 height 23
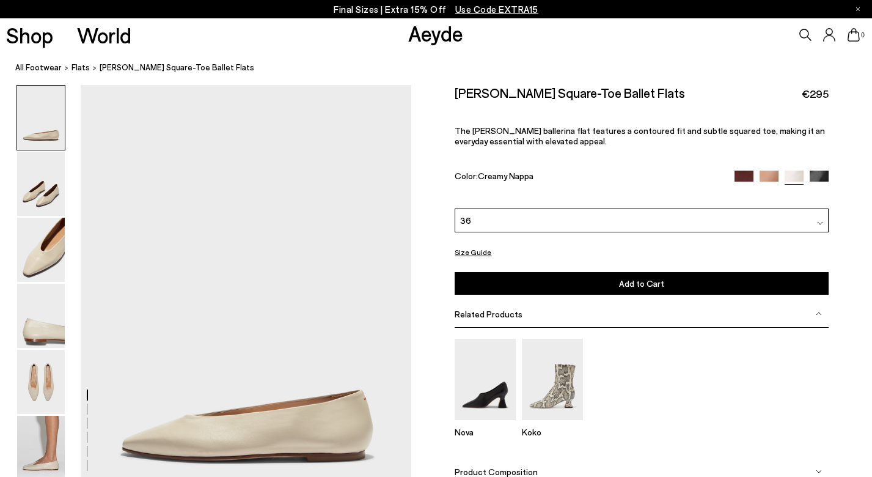
click at [771, 171] on img at bounding box center [769, 180] width 19 height 19
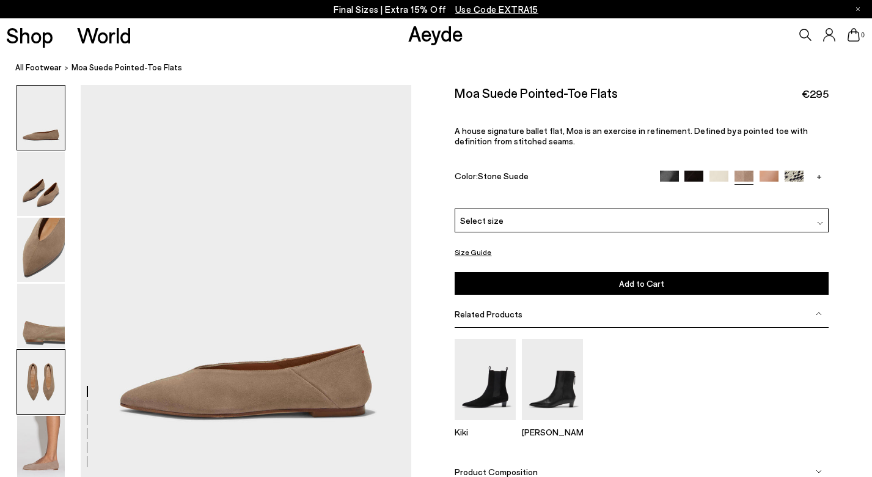
click at [52, 389] on img at bounding box center [41, 382] width 48 height 64
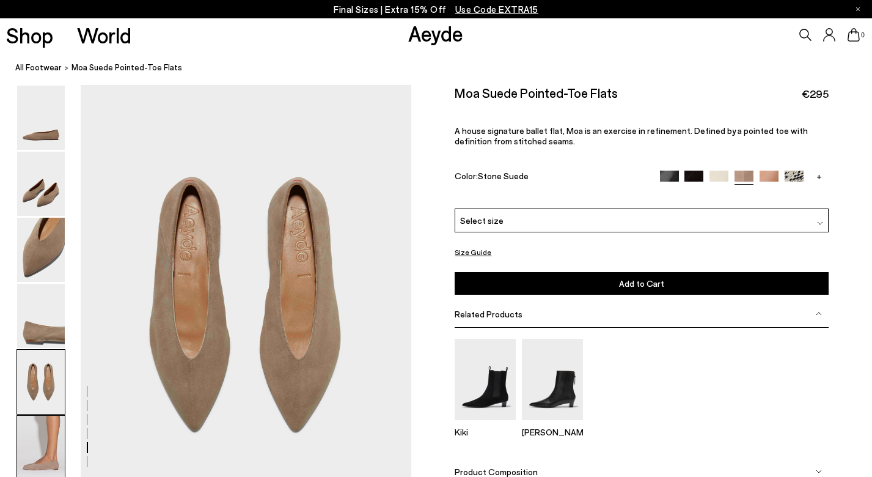
click at [52, 436] on img at bounding box center [41, 448] width 48 height 64
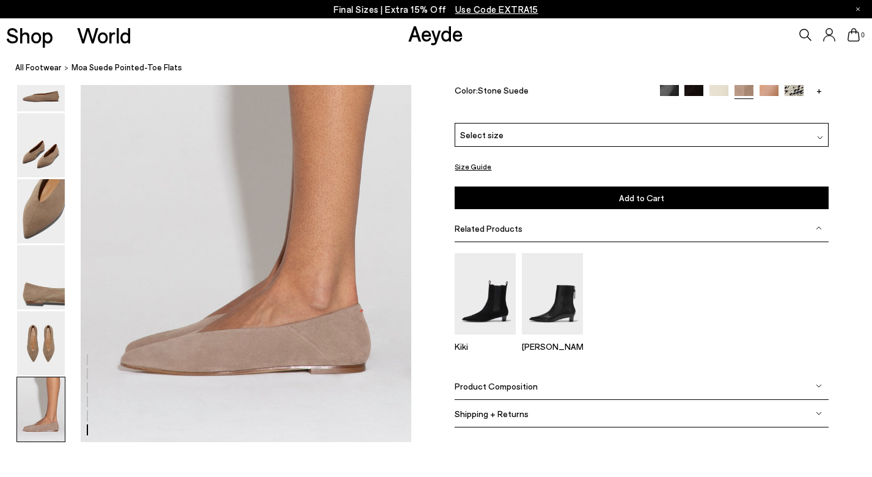
scroll to position [2250, 0]
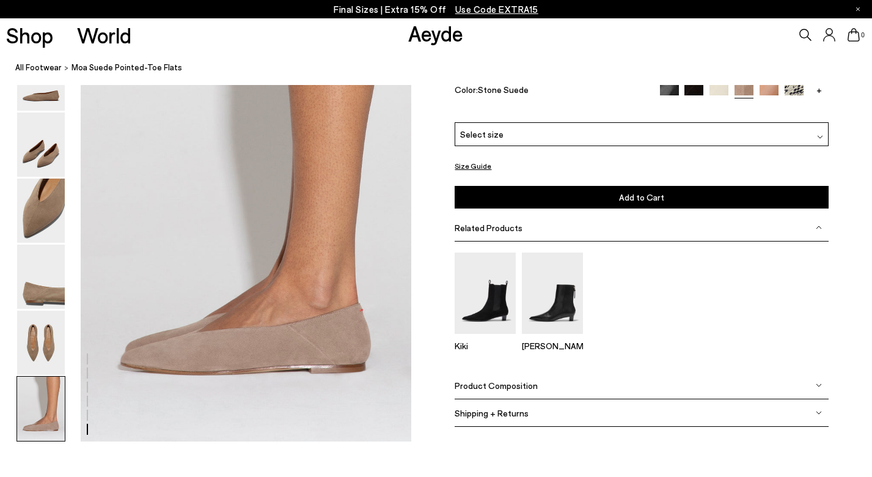
click at [820, 95] on link "+" at bounding box center [819, 89] width 19 height 11
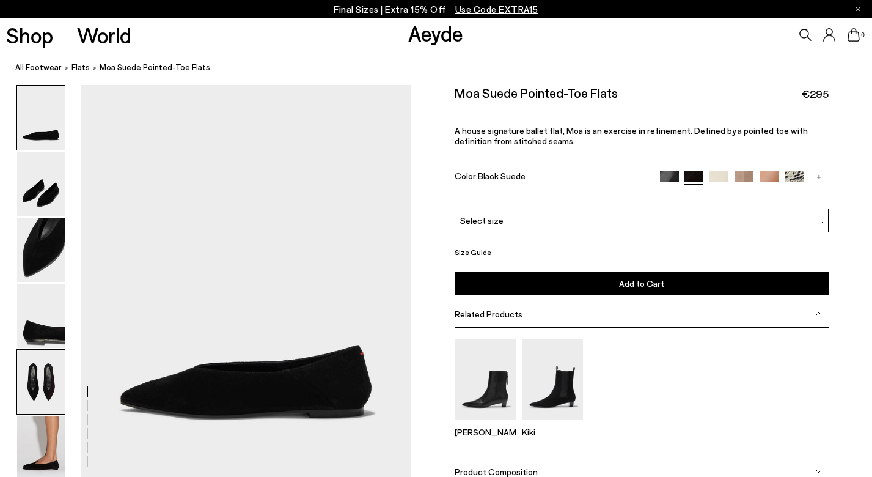
click at [44, 386] on img at bounding box center [41, 382] width 48 height 64
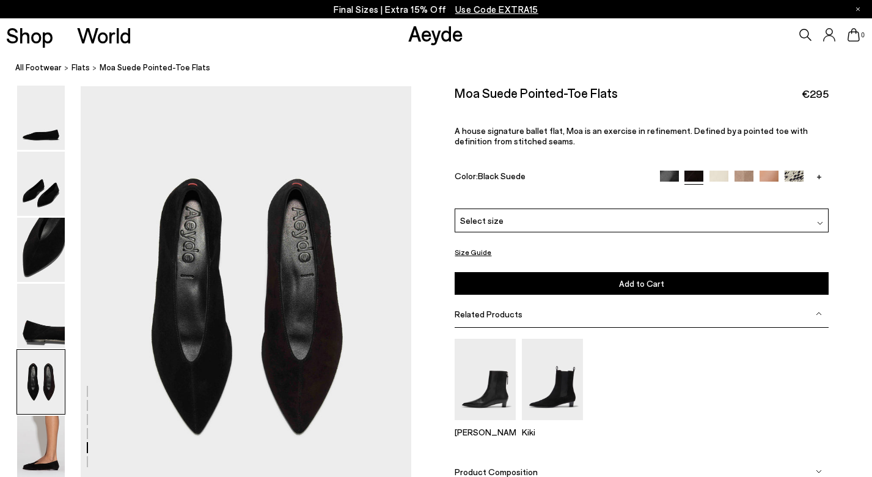
scroll to position [1723, 0]
click at [721, 171] on img at bounding box center [719, 180] width 19 height 19
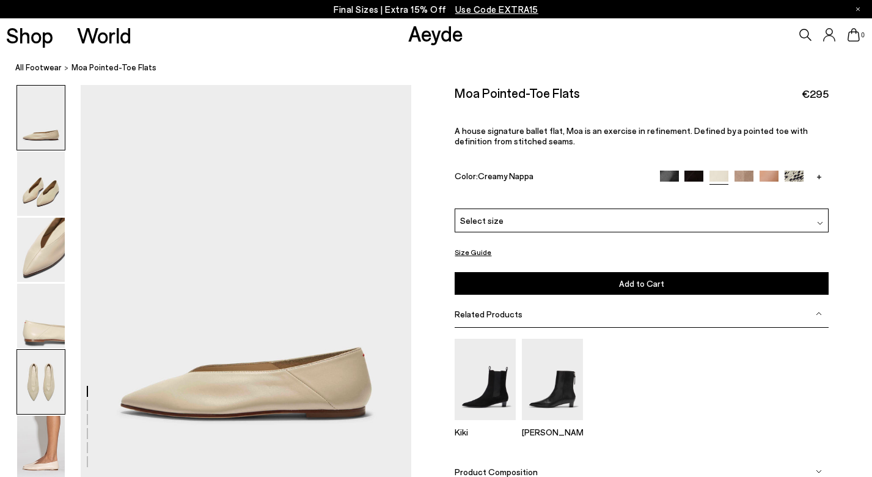
click at [55, 383] on img at bounding box center [41, 382] width 48 height 64
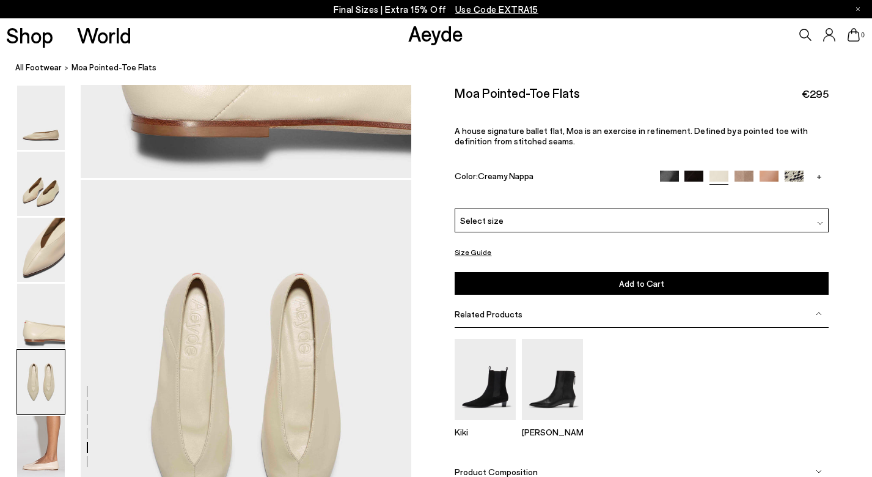
scroll to position [1723, 0]
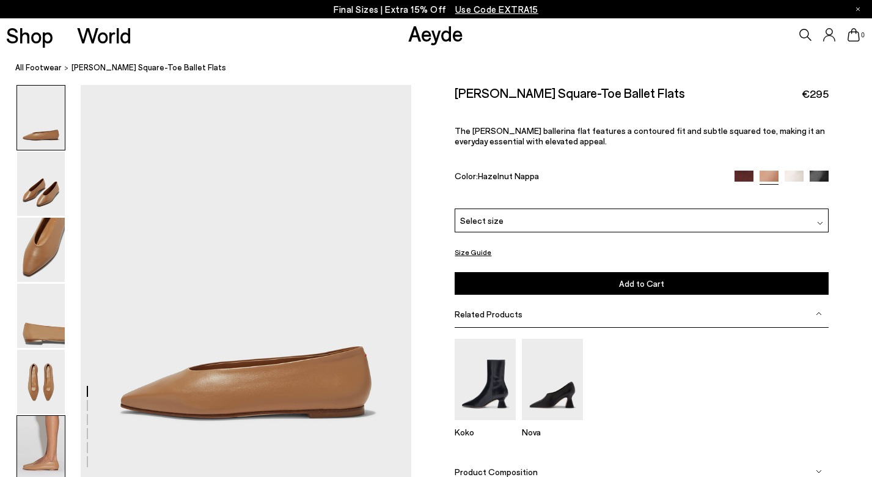
click at [35, 447] on img at bounding box center [41, 448] width 48 height 64
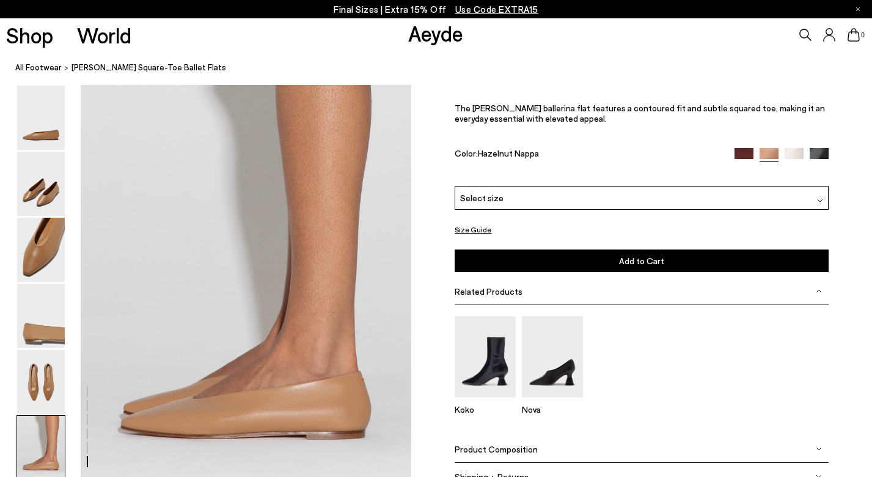
scroll to position [2250, 0]
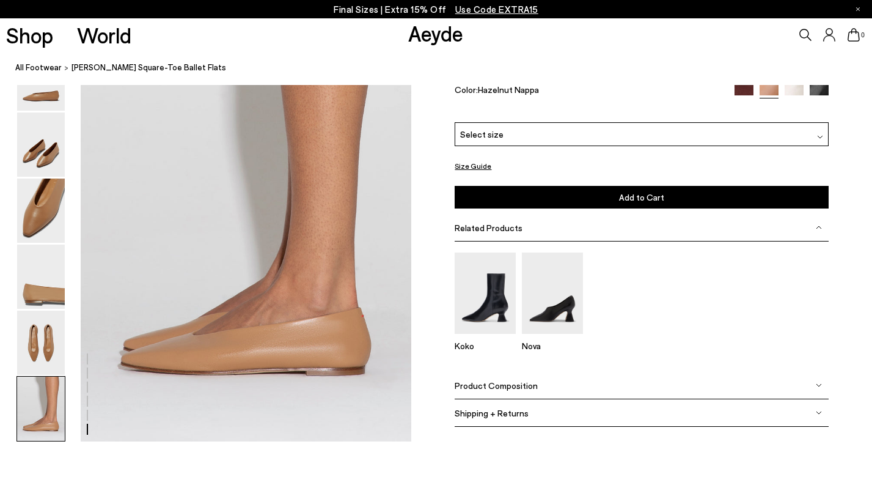
click at [756, 98] on div at bounding box center [782, 91] width 94 height 14
click at [746, 103] on img at bounding box center [744, 93] width 19 height 19
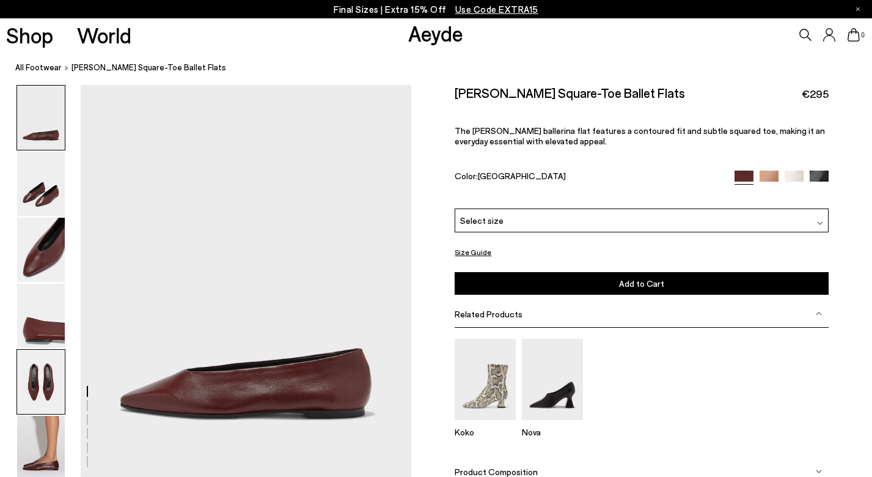
click at [37, 378] on img at bounding box center [41, 382] width 48 height 64
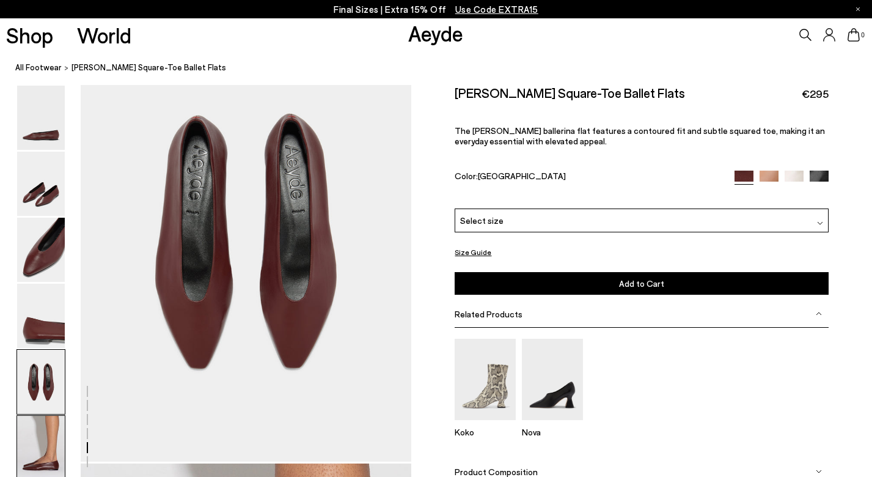
click at [37, 436] on img at bounding box center [41, 448] width 48 height 64
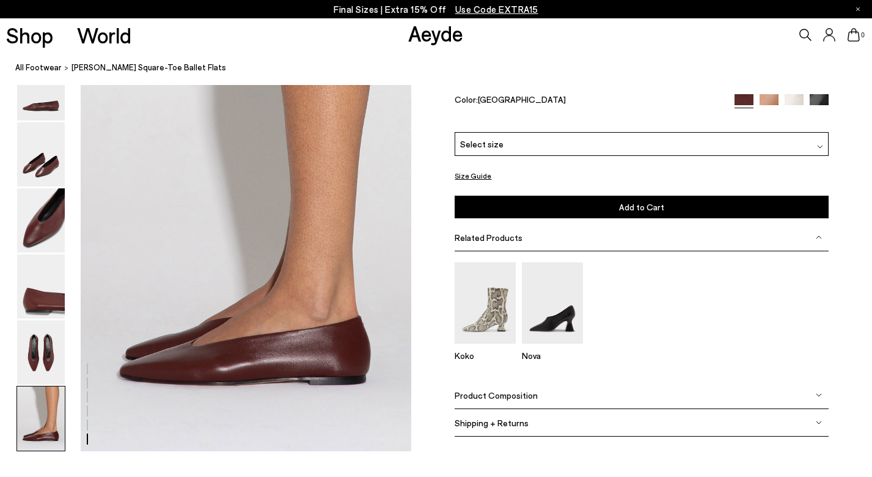
scroll to position [2250, 0]
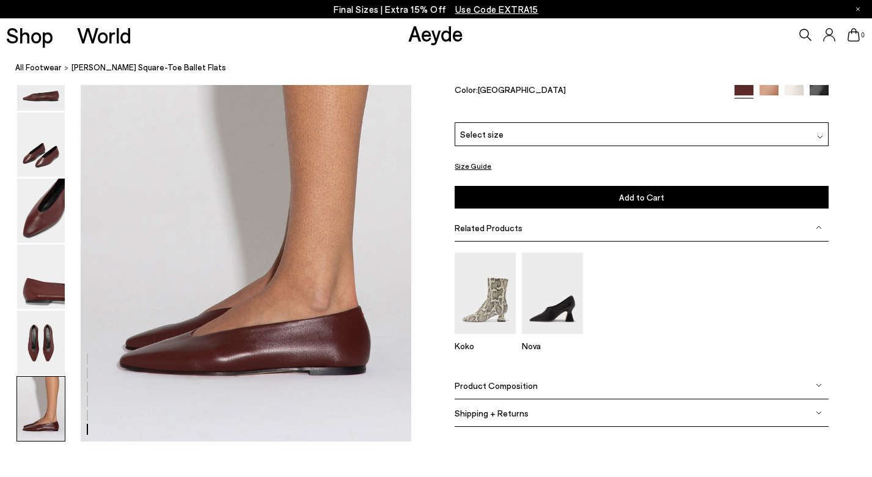
click at [791, 103] on img at bounding box center [794, 93] width 19 height 19
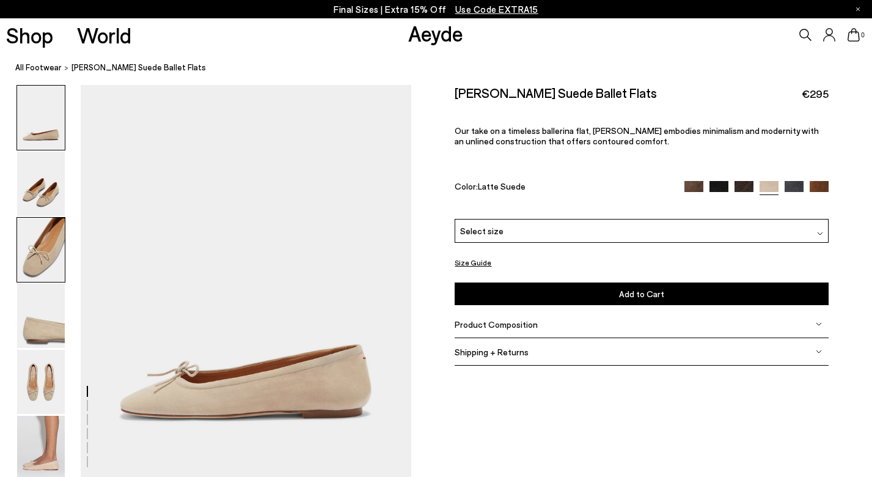
click at [54, 260] on img at bounding box center [41, 250] width 48 height 64
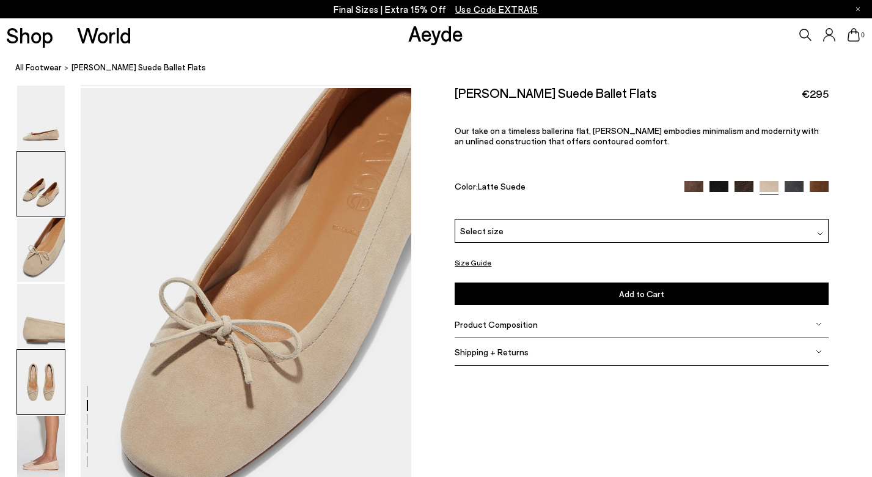
scroll to position [837, 0]
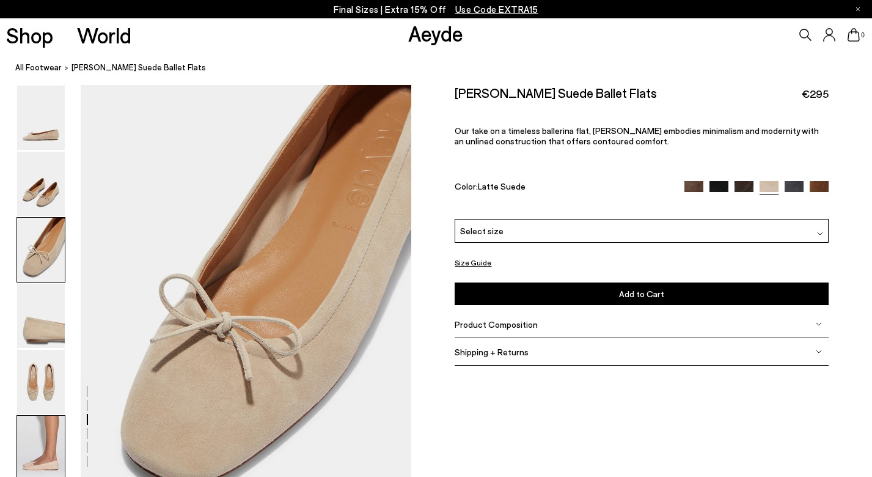
click at [42, 433] on img at bounding box center [41, 448] width 48 height 64
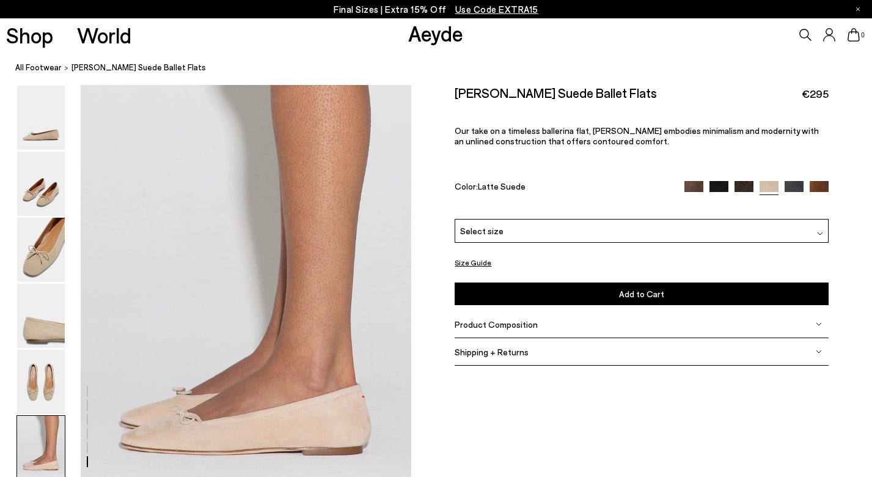
scroll to position [2250, 0]
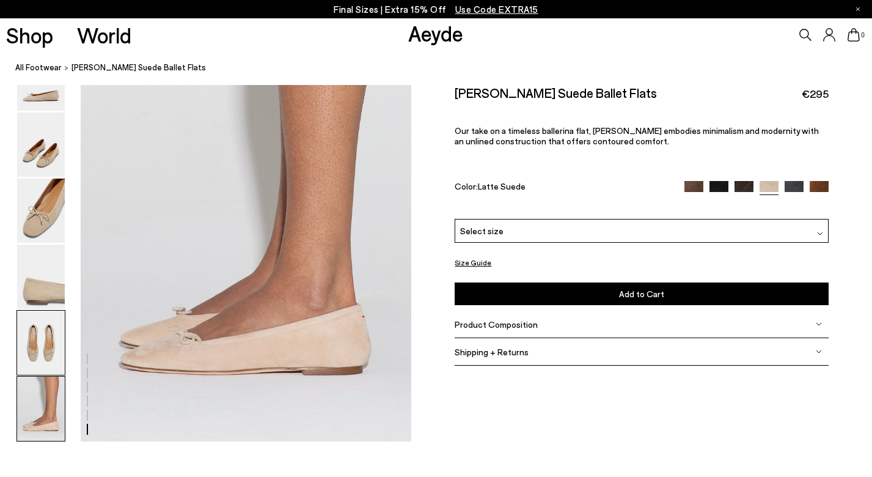
click at [54, 358] on img at bounding box center [41, 342] width 48 height 64
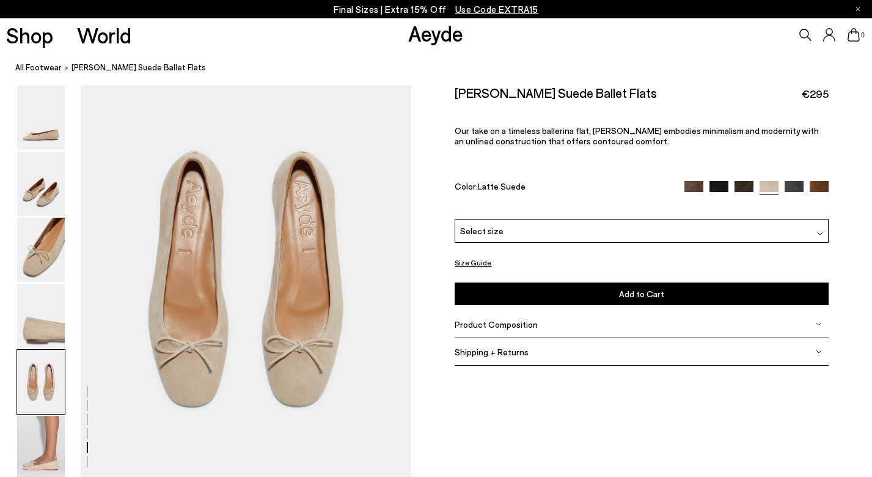
scroll to position [1723, 0]
